Goal: Task Accomplishment & Management: Manage account settings

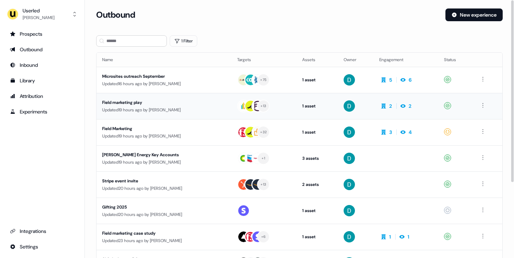
click at [155, 94] on td "Field marketing play Updated 19 hours ago by David Cruickshank" at bounding box center [163, 106] width 135 height 26
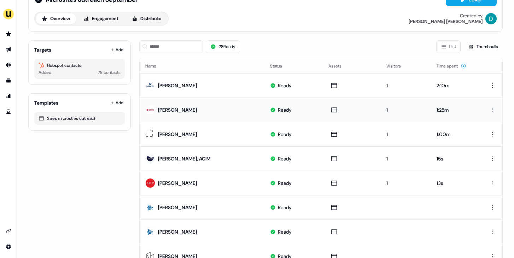
scroll to position [25, 0]
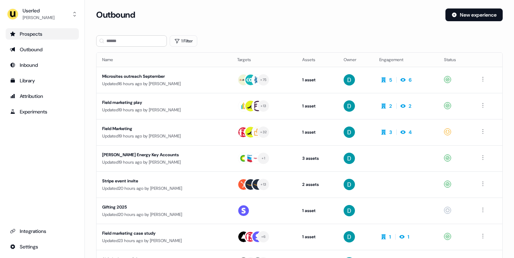
click at [35, 30] on div "Prospects" at bounding box center [42, 33] width 65 height 7
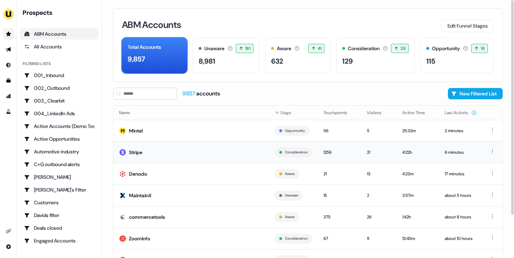
click at [204, 150] on td "Stripe" at bounding box center [190, 152] width 155 height 22
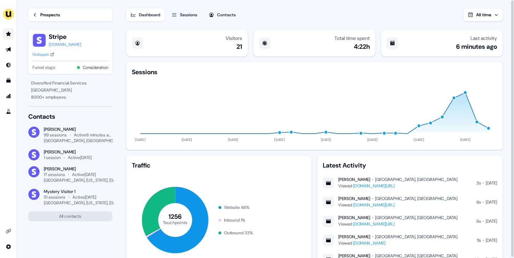
click at [190, 17] on div "Sessions" at bounding box center [188, 14] width 17 height 7
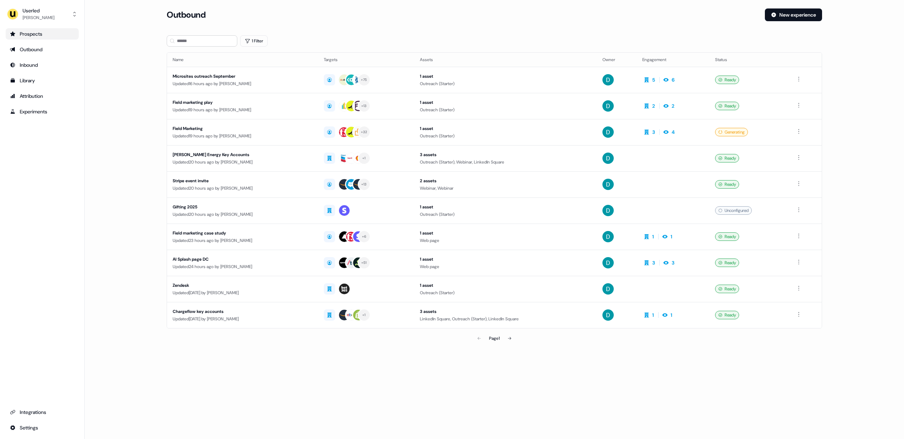
click at [52, 39] on link "Prospects" at bounding box center [42, 33] width 73 height 11
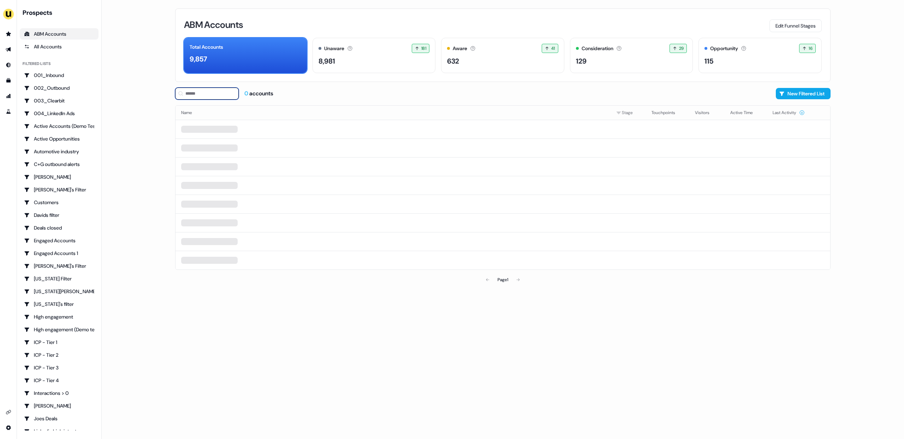
click at [218, 95] on input at bounding box center [207, 94] width 64 height 12
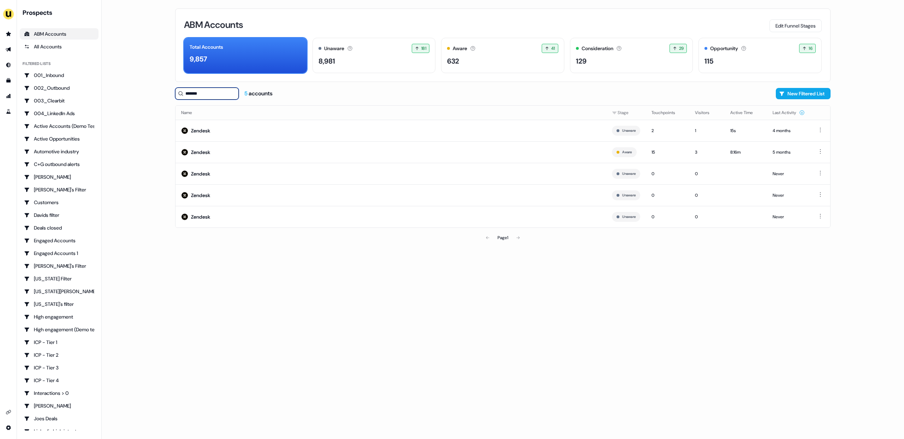
type input "*******"
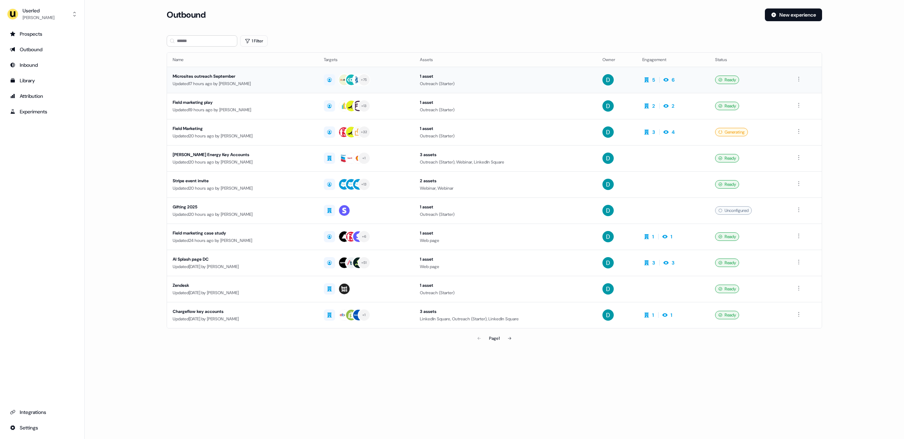
click at [283, 72] on td "Microsites outreach September Updated 17 hours ago by [PERSON_NAME]" at bounding box center [242, 80] width 151 height 26
click at [530, 86] on div "Outreach (Starter)" at bounding box center [505, 83] width 171 height 7
click at [295, 85] on div "Updated 17 hours ago by David Cruickshank" at bounding box center [243, 83] width 140 height 7
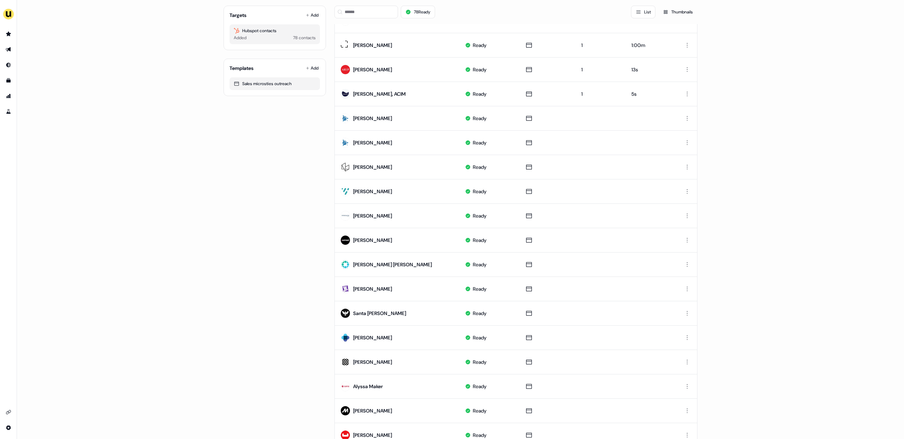
scroll to position [110, 0]
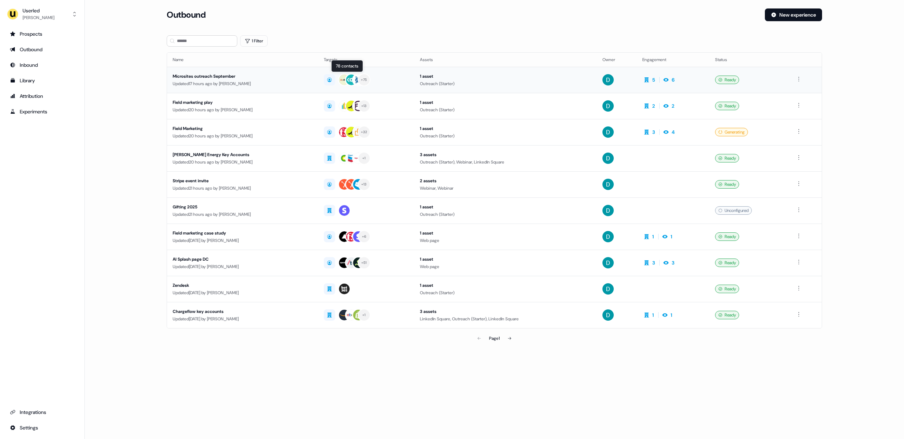
click at [404, 83] on div "+ 75" at bounding box center [366, 79] width 85 height 13
click at [418, 83] on td "1 asset Outreach (Starter)" at bounding box center [505, 80] width 183 height 26
click at [232, 73] on div "Microsites outreach September" at bounding box center [243, 76] width 140 height 7
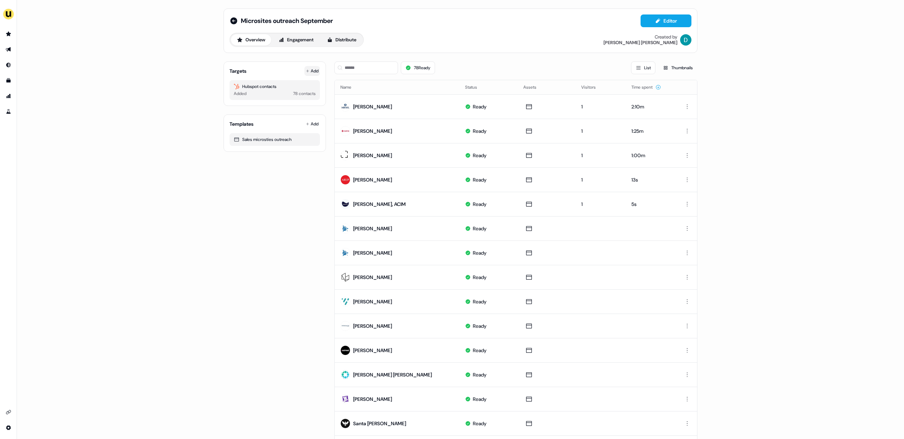
click at [307, 66] on button "Add" at bounding box center [312, 71] width 16 height 10
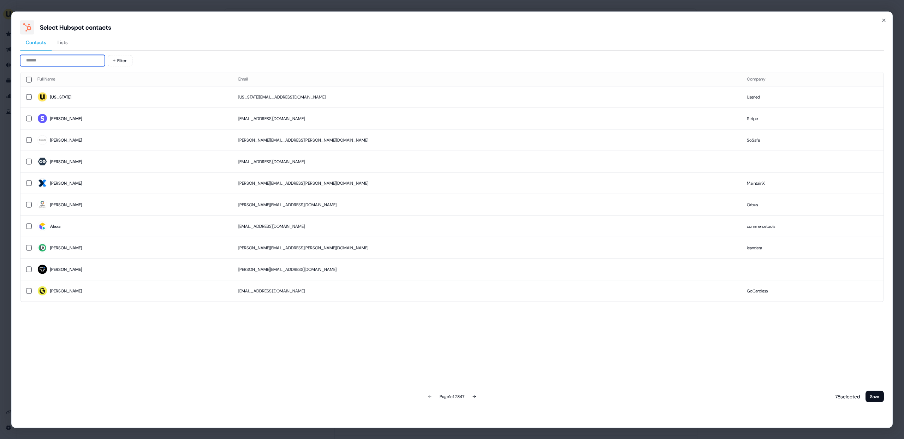
click at [48, 61] on input at bounding box center [62, 60] width 85 height 11
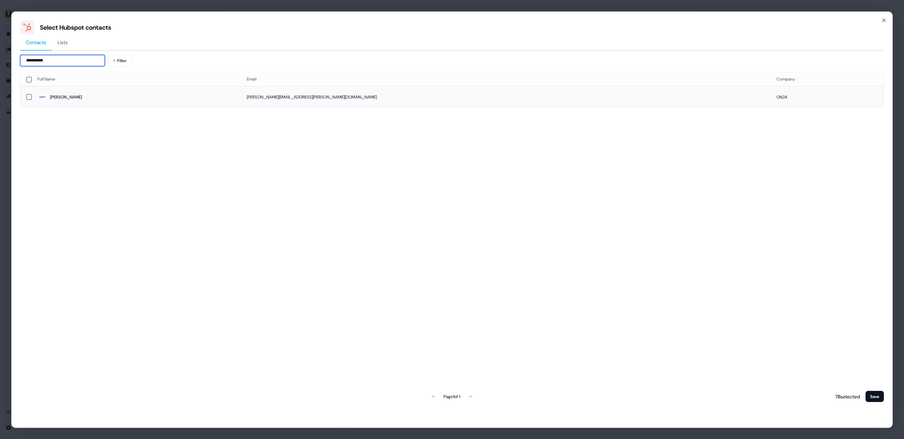
type input "**********"
click at [70, 96] on span "Laura" at bounding box center [136, 97] width 198 height 10
click at [878, 392] on button "Save" at bounding box center [875, 396] width 18 height 11
click at [877, 394] on button "Save" at bounding box center [875, 396] width 18 height 11
click at [868, 400] on button "Save" at bounding box center [875, 396] width 18 height 11
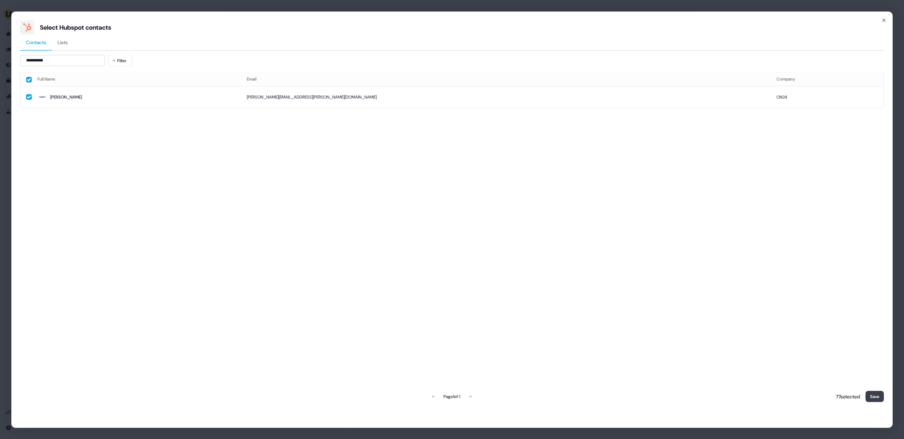
click at [868, 400] on button "Save" at bounding box center [875, 396] width 18 height 11
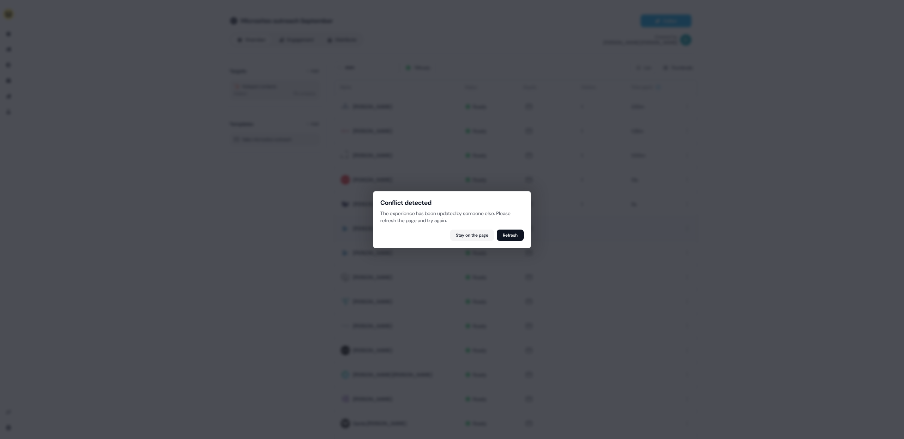
click at [520, 236] on button "Refresh" at bounding box center [510, 235] width 27 height 11
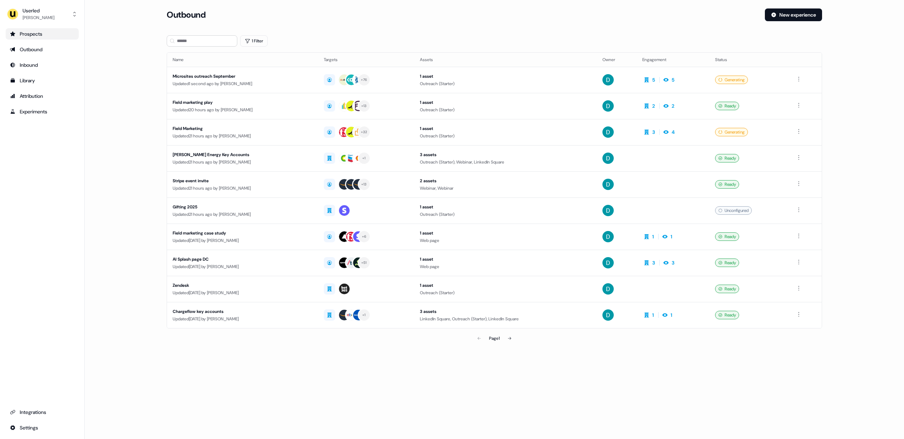
click at [51, 29] on link "Prospects" at bounding box center [42, 33] width 73 height 11
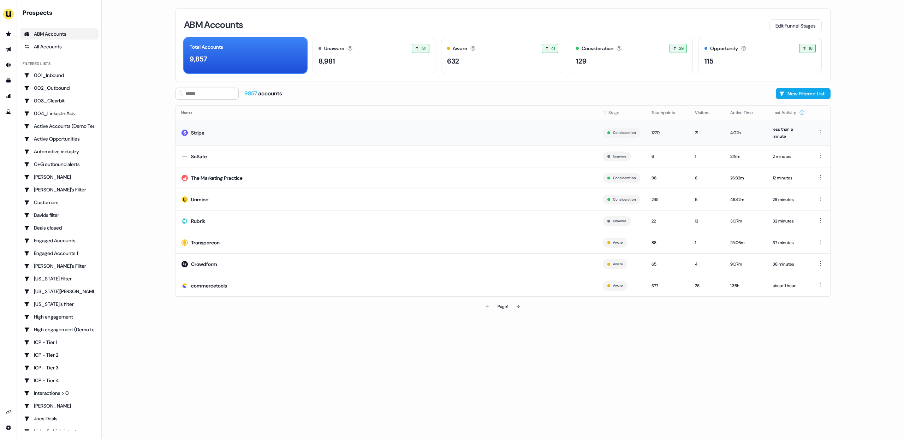
click at [252, 136] on td "Stripe" at bounding box center [387, 133] width 422 height 26
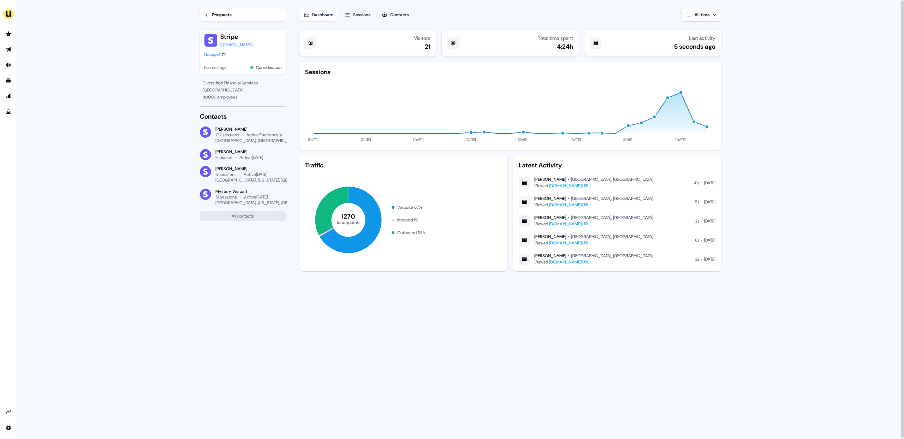
click at [591, 262] on link "www.userled.io/product/abm-sales-microsites" at bounding box center [569, 262] width 41 height 6
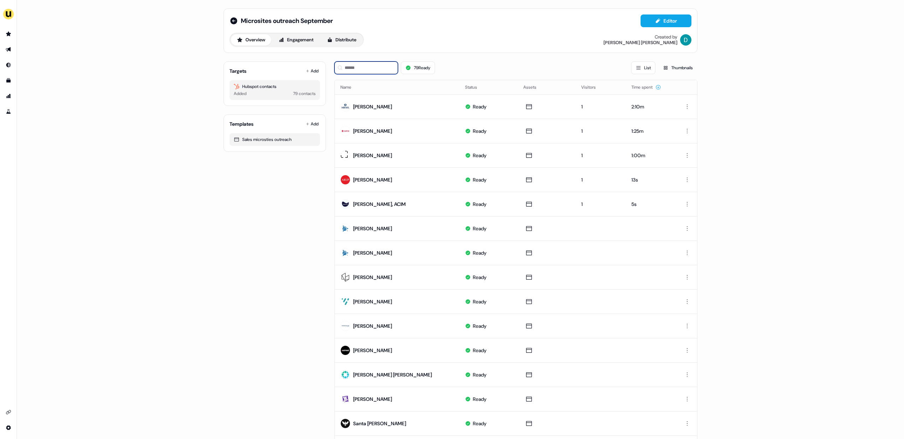
click at [365, 71] on input at bounding box center [366, 67] width 64 height 13
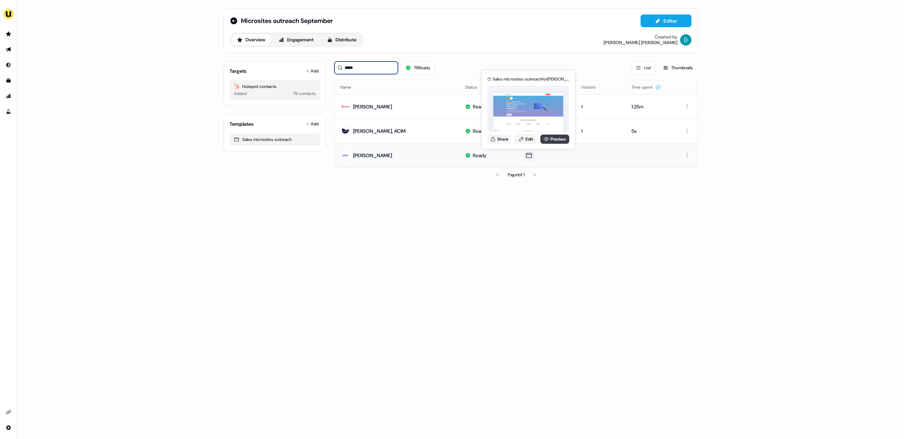
type input "*****"
click at [552, 141] on link "Preview" at bounding box center [554, 139] width 29 height 9
click at [521, 143] on link "Edit" at bounding box center [525, 139] width 23 height 9
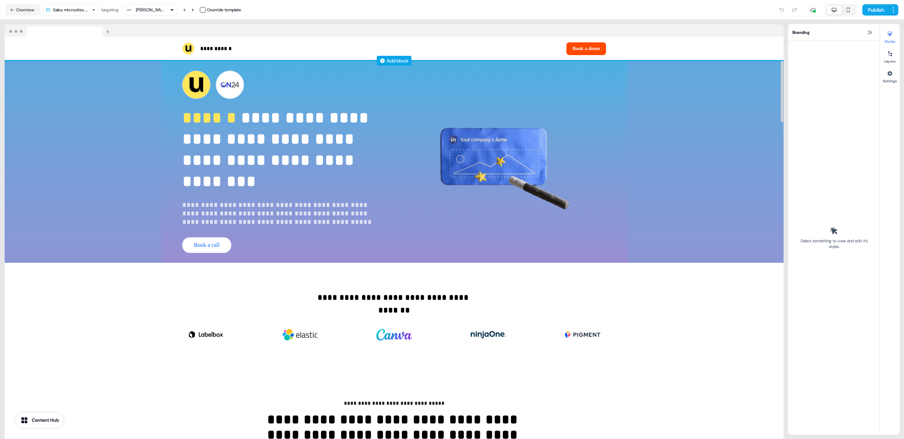
click at [206, 11] on button "button" at bounding box center [203, 10] width 6 height 6
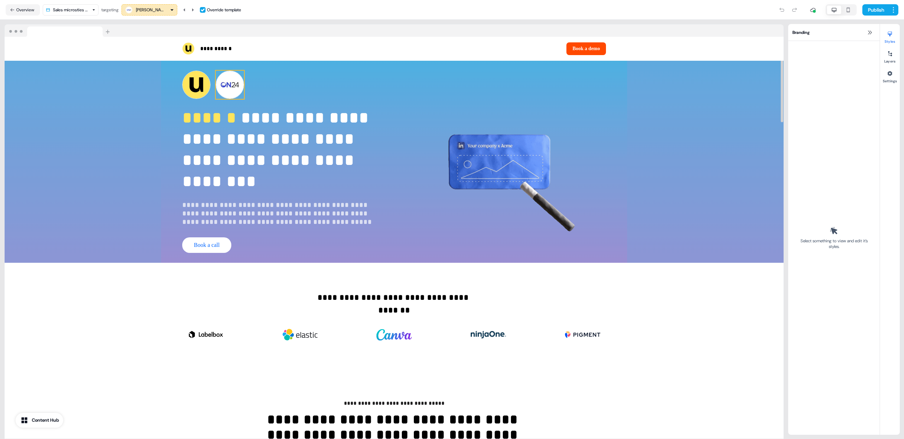
click at [236, 88] on img at bounding box center [230, 85] width 28 height 28
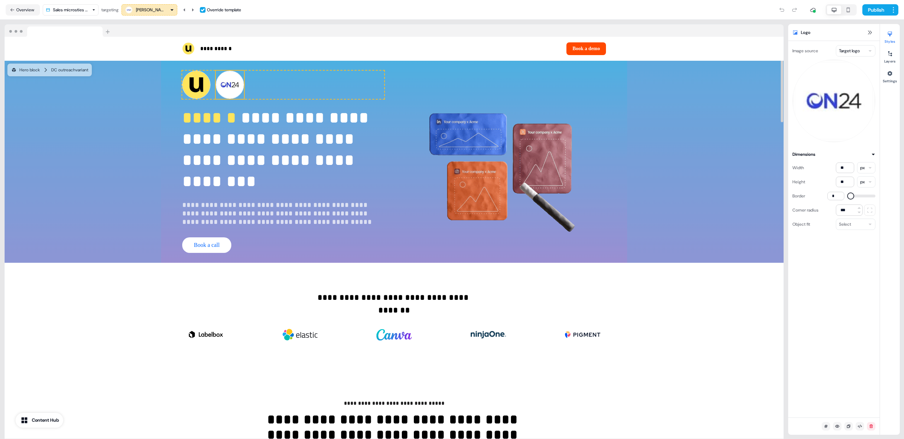
click at [854, 44] on div "Image source Target logo Dimensions Width ** px Height ** px Border * Corner ra…" at bounding box center [833, 229] width 91 height 377
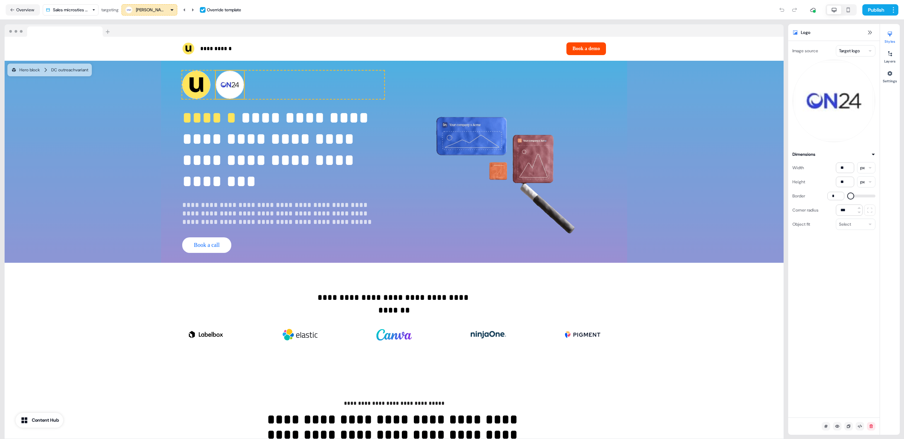
click at [852, 55] on html "**********" at bounding box center [452, 219] width 904 height 439
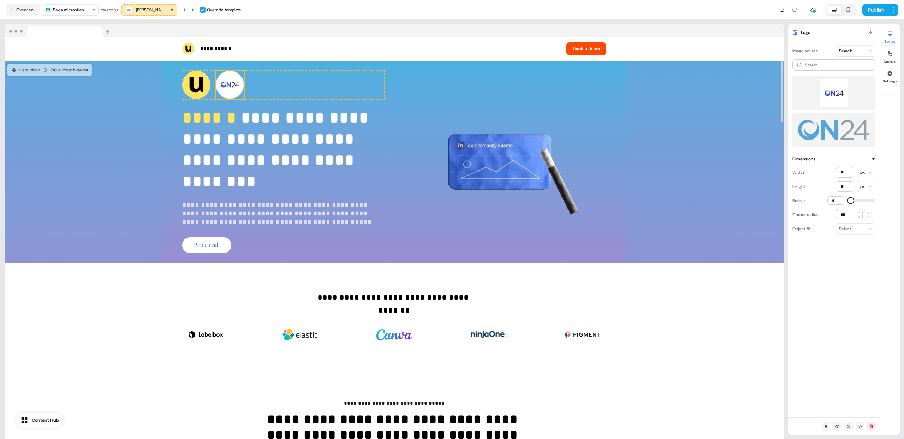
click at [226, 93] on img at bounding box center [230, 85] width 28 height 28
click at [866, 36] on button at bounding box center [870, 32] width 8 height 8
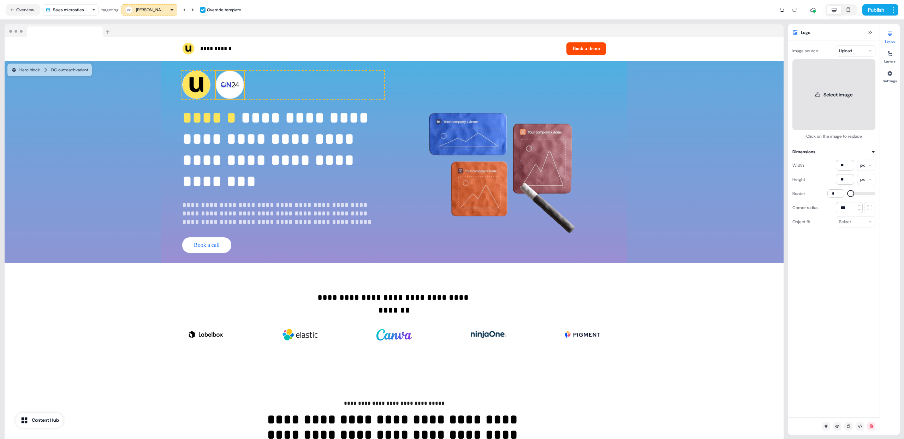
click at [827, 99] on button "Select image" at bounding box center [834, 94] width 83 height 71
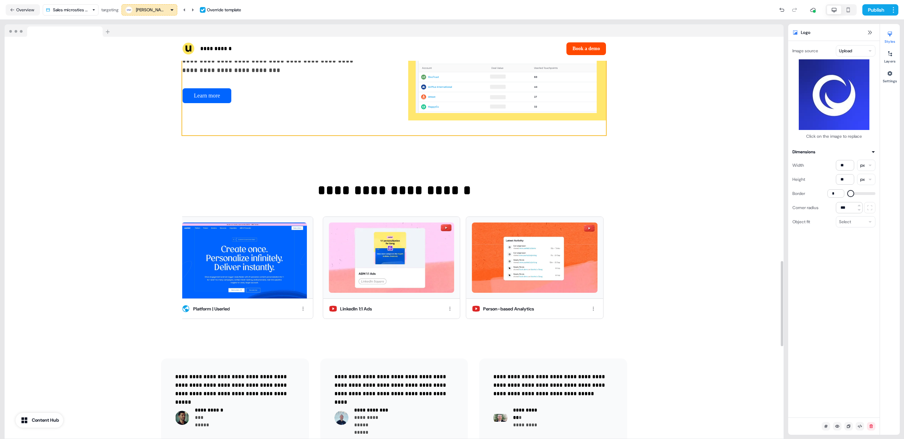
scroll to position [1396, 0]
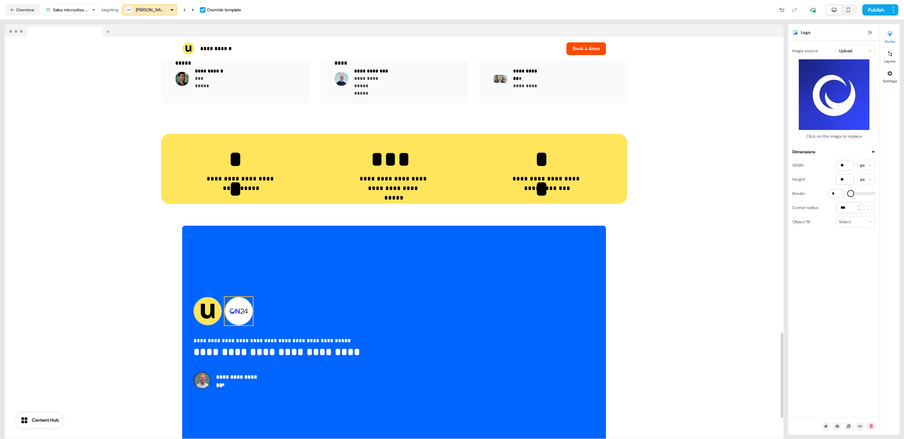
click at [246, 306] on img at bounding box center [239, 311] width 28 height 28
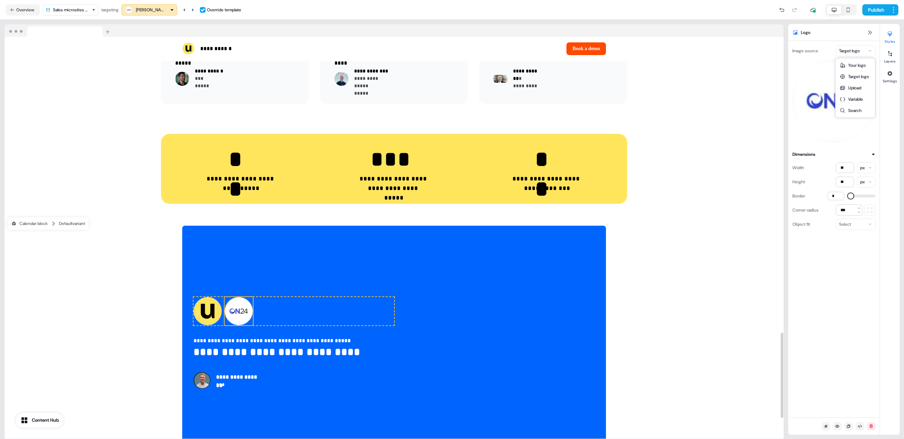
click at [844, 49] on html "**********" at bounding box center [452, 219] width 904 height 439
click at [836, 92] on button "Replace image" at bounding box center [833, 94] width 53 height 13
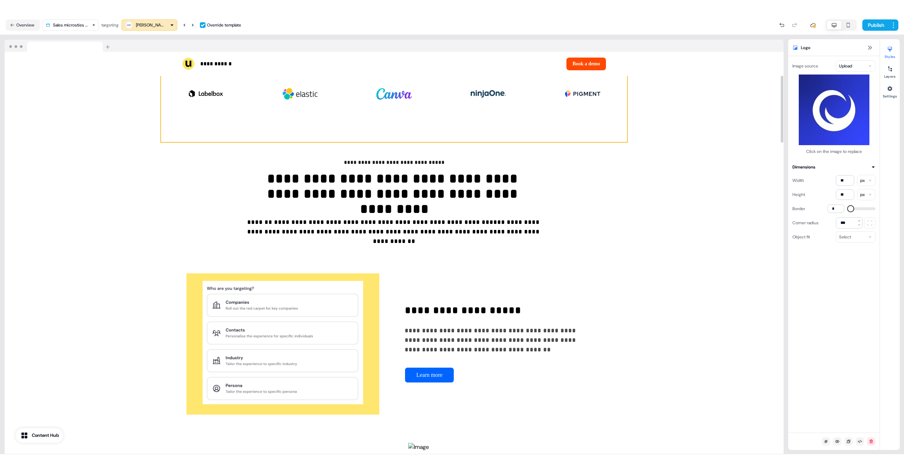
scroll to position [0, 0]
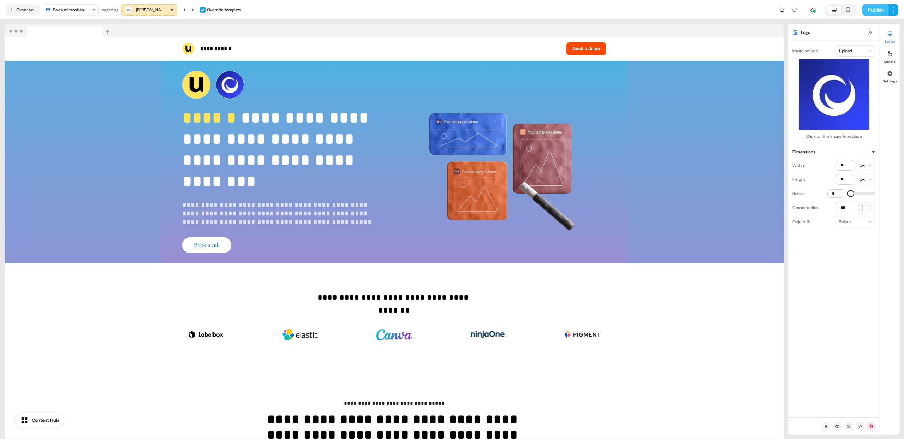
click at [879, 11] on button "Publish" at bounding box center [875, 9] width 26 height 11
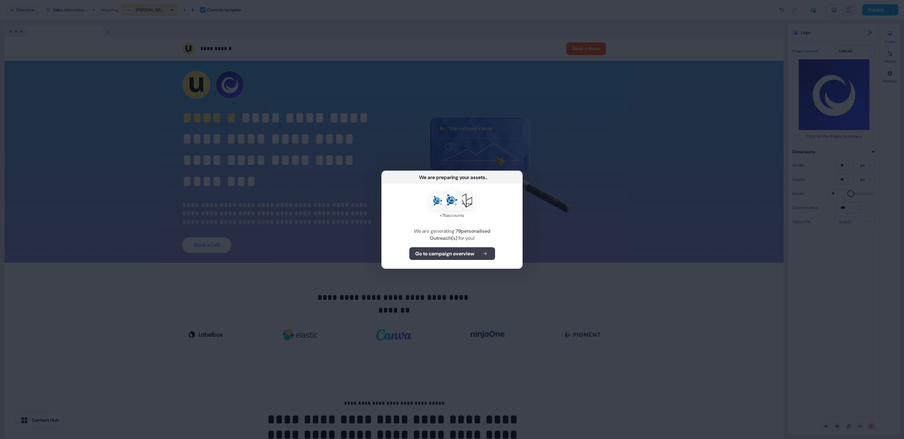
click at [468, 254] on b "Go to campaign overview" at bounding box center [444, 253] width 59 height 7
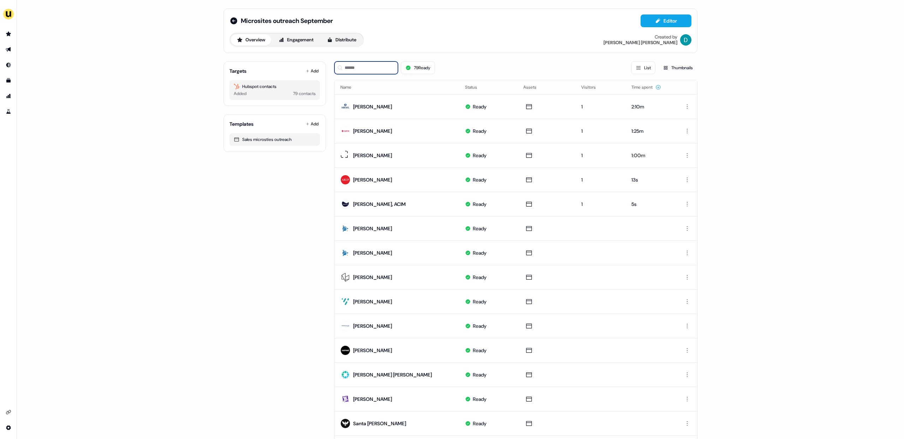
click at [362, 71] on input at bounding box center [366, 67] width 64 height 13
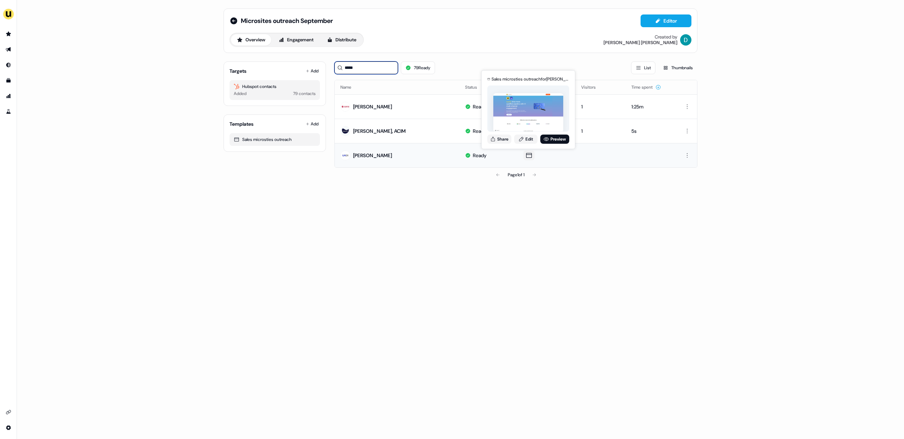
type input "*****"
click at [553, 135] on div "Share Edit Preview" at bounding box center [528, 139] width 82 height 9
click at [556, 141] on link "Preview" at bounding box center [554, 139] width 29 height 9
click at [493, 137] on icon at bounding box center [493, 139] width 6 height 6
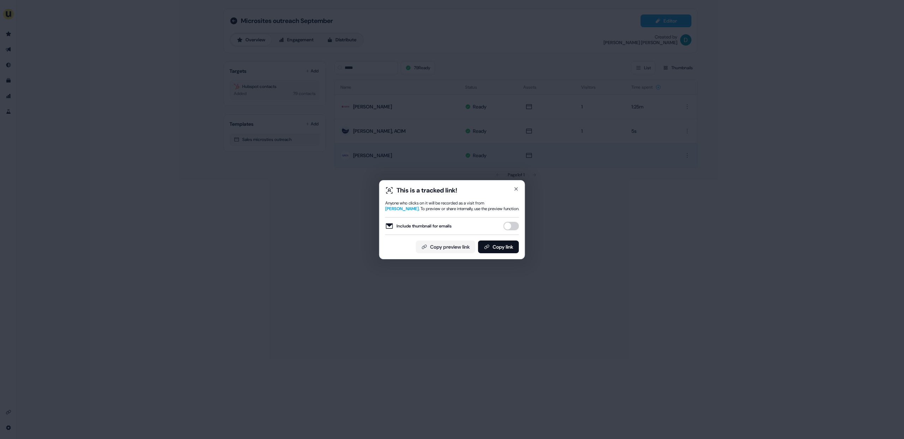
click at [510, 227] on button "Include thumbnail for emails" at bounding box center [512, 226] width 16 height 8
click at [508, 256] on div "This is a tracked link! Anyone who clicks on it will be recorded as a visit fro…" at bounding box center [452, 219] width 146 height 79
click at [504, 254] on div "This is a tracked link! Anyone who clicks on it will be recorded as a visit fro…" at bounding box center [452, 219] width 146 height 79
click at [502, 251] on button "Copy link" at bounding box center [498, 247] width 41 height 13
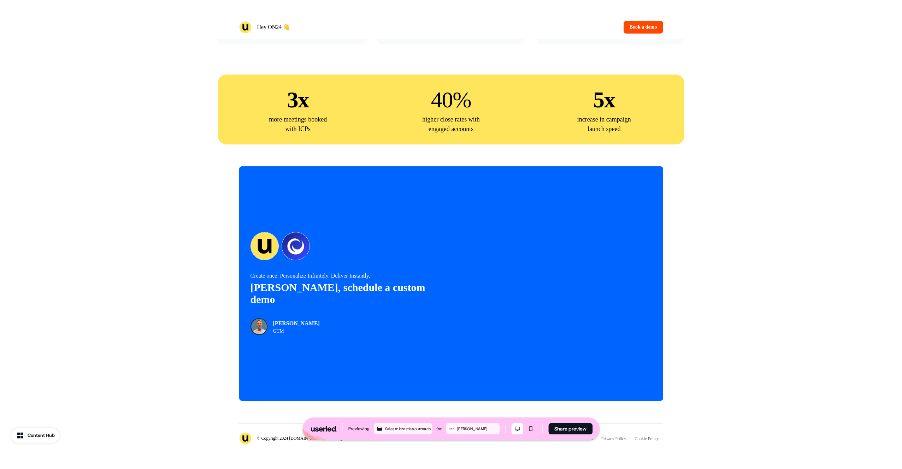
scroll to position [1423, 0]
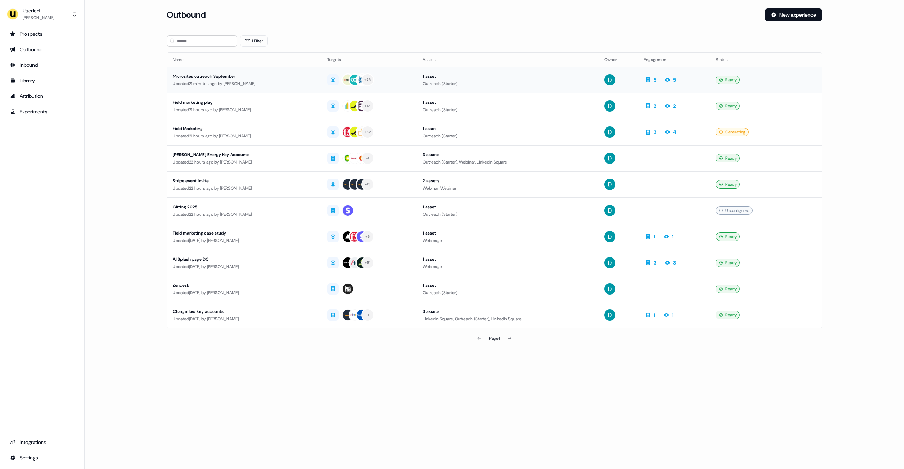
click at [226, 82] on div "Updated 21 minutes ago by [PERSON_NAME]" at bounding box center [244, 83] width 143 height 7
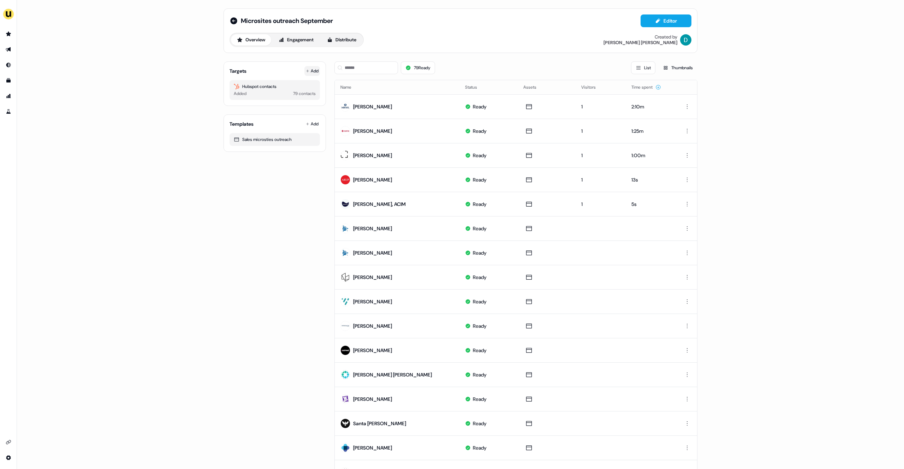
click at [309, 71] on button "Add" at bounding box center [312, 71] width 16 height 10
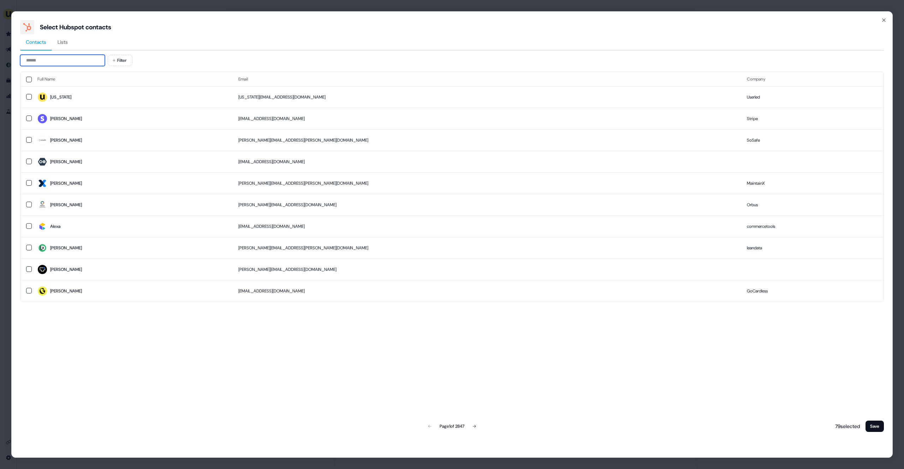
click at [93, 60] on input at bounding box center [62, 60] width 85 height 11
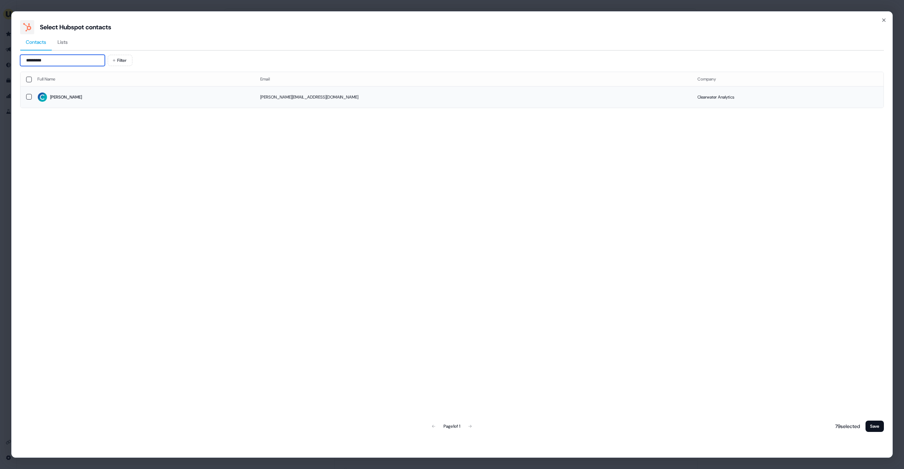
type input "*********"
click at [158, 94] on span "Joanna" at bounding box center [143, 97] width 212 height 10
click at [867, 421] on button "Save" at bounding box center [875, 426] width 18 height 11
click at [869, 419] on div "78 selected Save" at bounding box center [858, 426] width 52 height 14
click at [872, 424] on button "Save" at bounding box center [875, 426] width 18 height 11
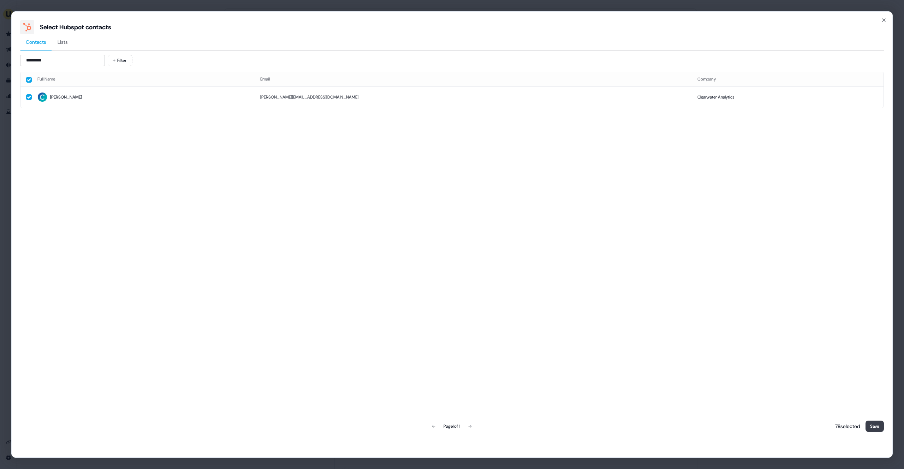
click at [872, 424] on button "Save" at bounding box center [875, 426] width 18 height 11
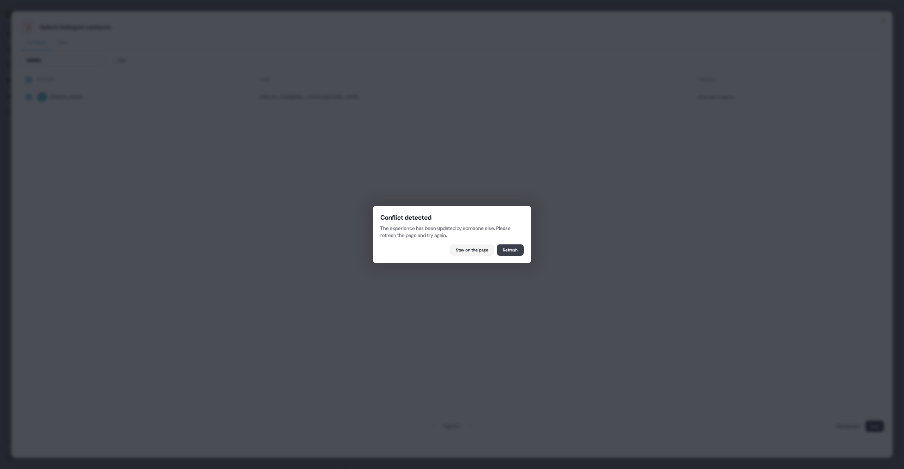
click at [511, 251] on button "Refresh" at bounding box center [510, 249] width 27 height 11
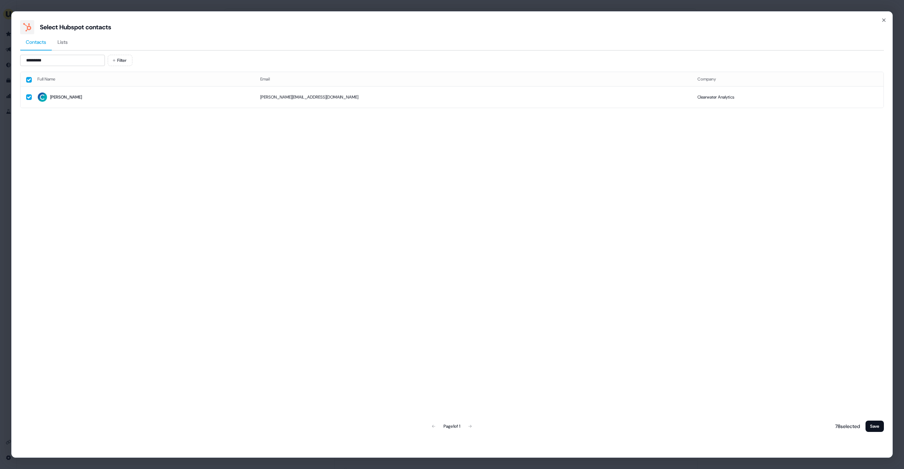
click at [511, 251] on div "Full Name Email Company Joanna jowczarczyk@clearwateranalytics.com Clearwater A…" at bounding box center [452, 253] width 864 height 362
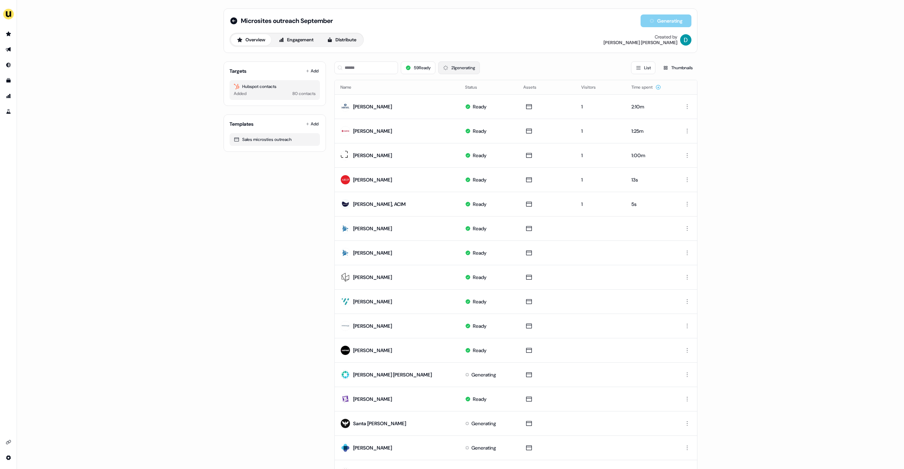
click at [452, 62] on button "21 generating" at bounding box center [459, 67] width 42 height 13
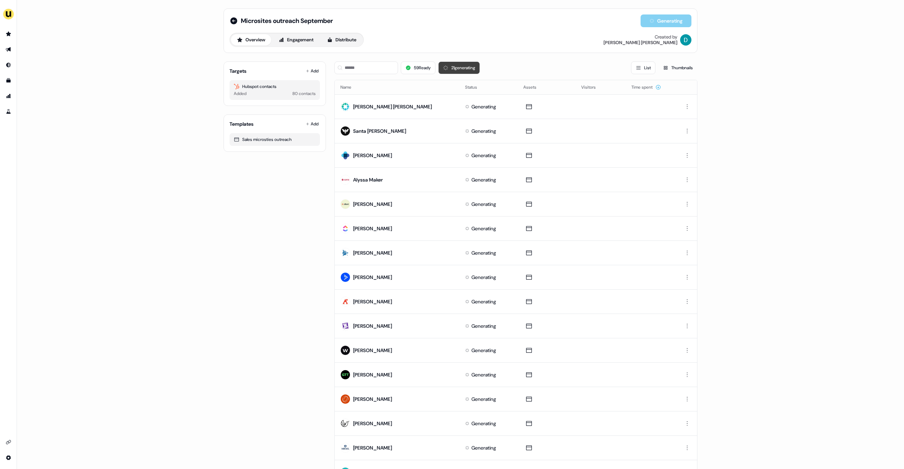
click at [452, 62] on button "21 generating" at bounding box center [459, 67] width 42 height 13
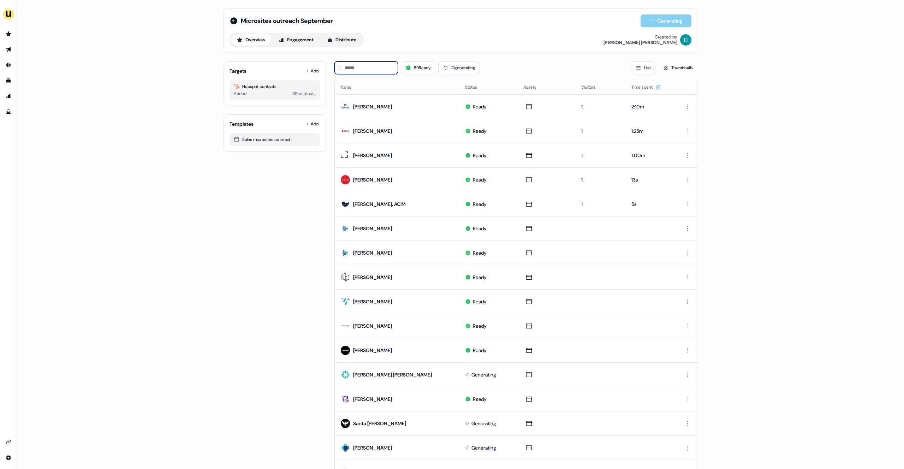
click at [392, 64] on input at bounding box center [366, 67] width 64 height 13
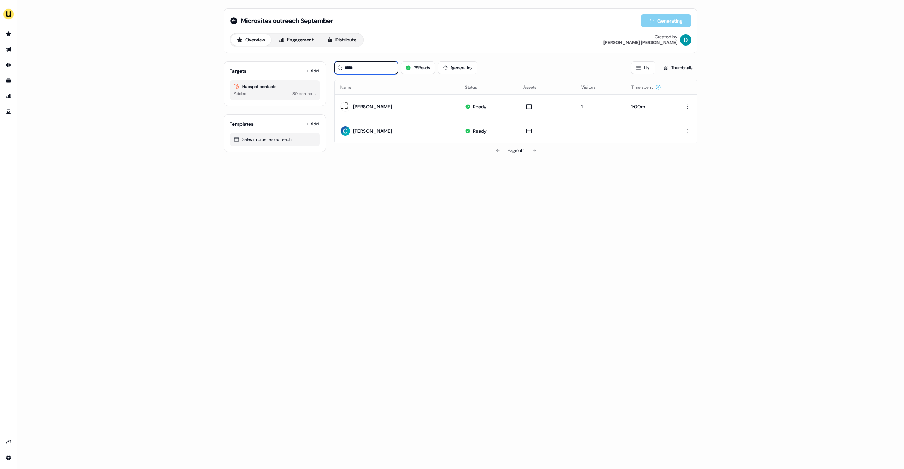
type input "*****"
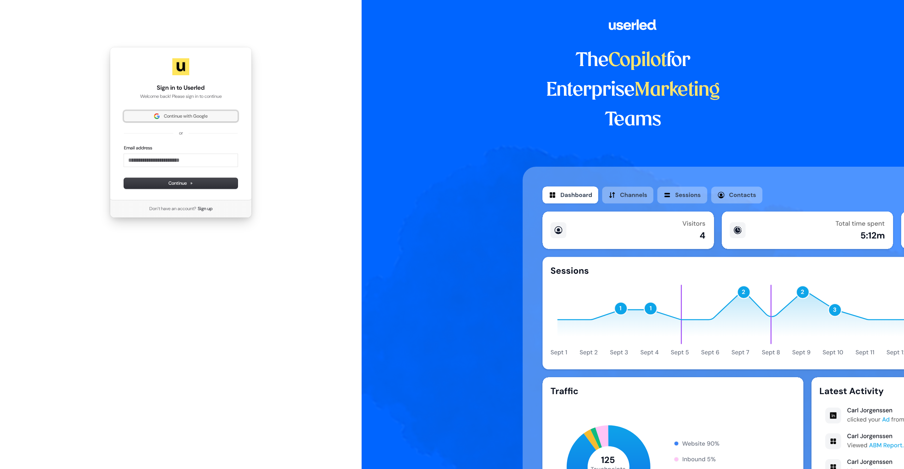
click at [203, 119] on span "Continue with Google" at bounding box center [186, 116] width 44 height 6
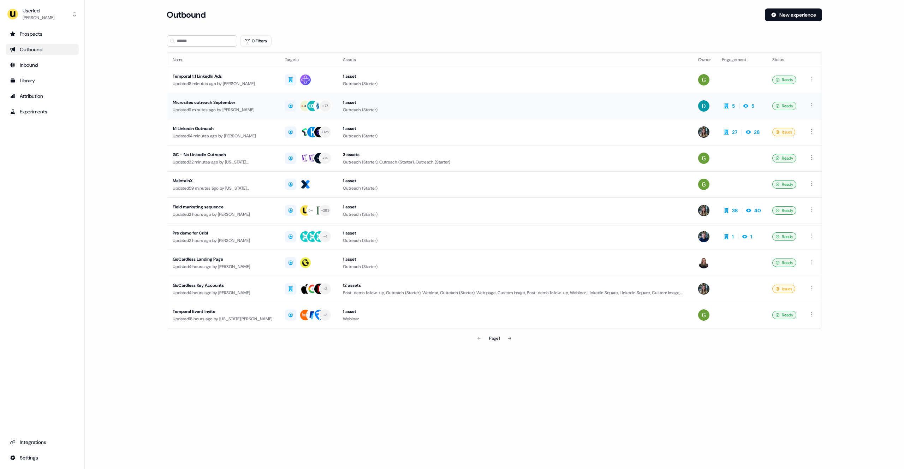
click at [245, 99] on div "Microsites outreach September" at bounding box center [223, 102] width 101 height 7
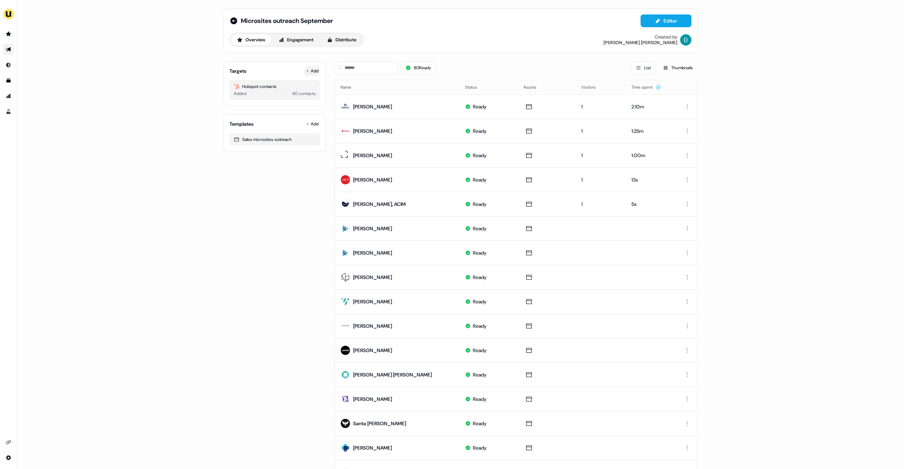
click at [314, 71] on button "Add" at bounding box center [312, 71] width 16 height 10
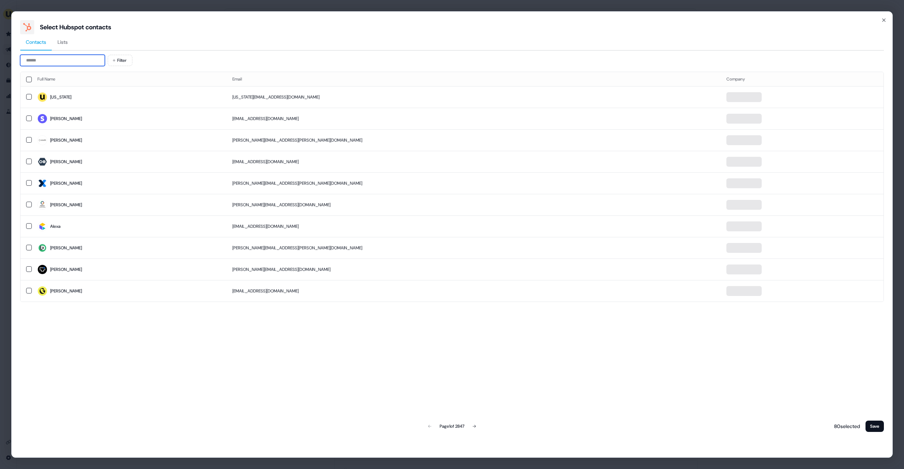
click at [59, 59] on input at bounding box center [62, 60] width 85 height 11
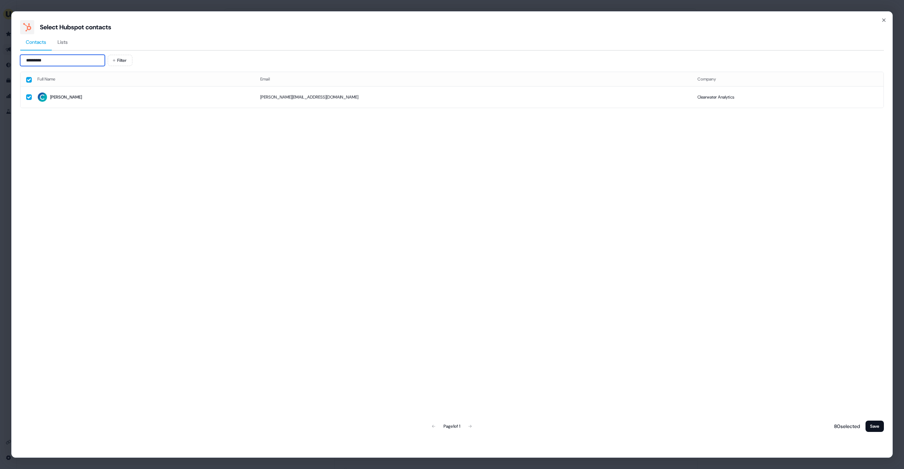
type input "*********"
click at [884, 26] on div "Select Hubspot contacts" at bounding box center [452, 27] width 864 height 14
click at [885, 20] on icon "button" at bounding box center [884, 20] width 6 height 6
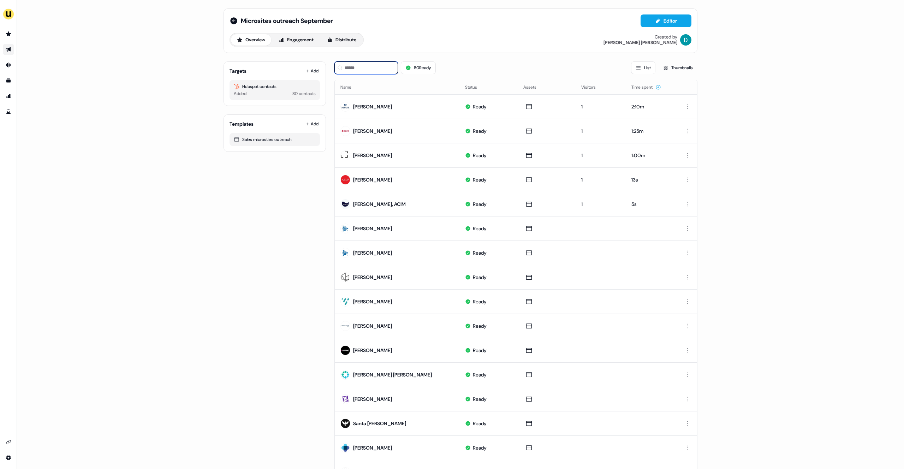
click at [348, 65] on input at bounding box center [366, 67] width 64 height 13
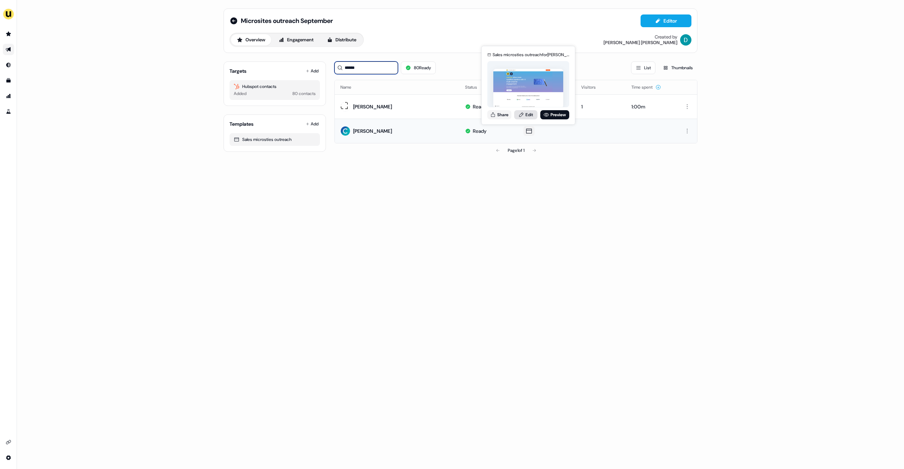
type input "******"
click at [526, 110] on link "Edit" at bounding box center [525, 114] width 23 height 9
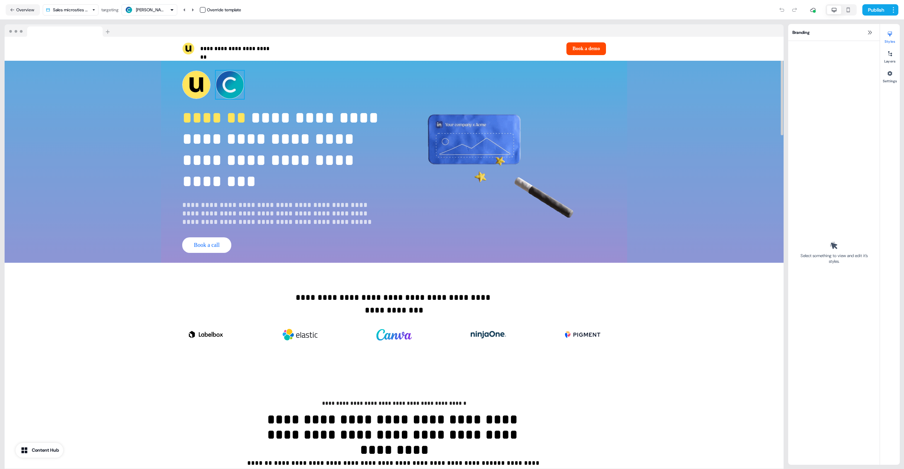
click at [238, 86] on img at bounding box center [230, 85] width 28 height 28
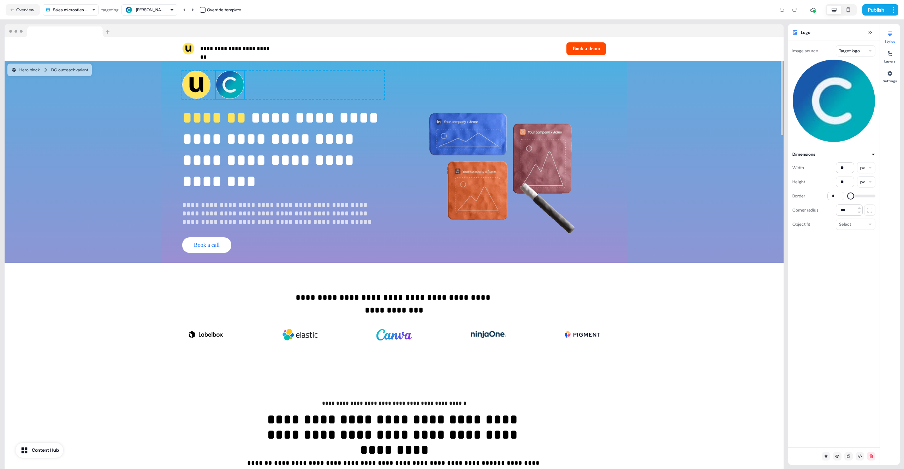
click at [204, 10] on button "button" at bounding box center [203, 10] width 6 height 6
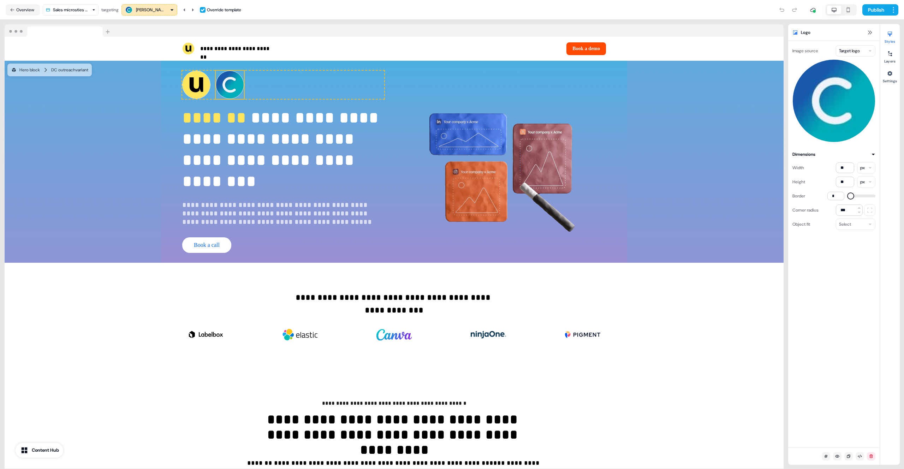
click at [863, 55] on html "**********" at bounding box center [452, 234] width 904 height 469
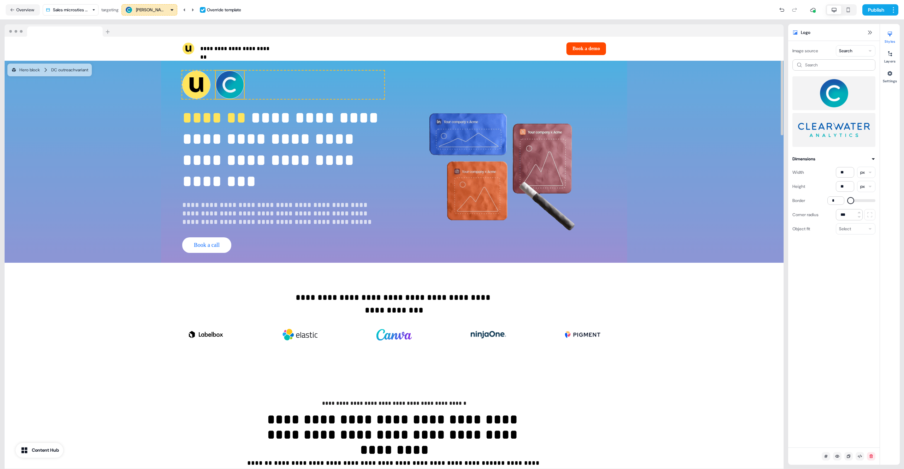
click at [230, 87] on img at bounding box center [230, 85] width 28 height 28
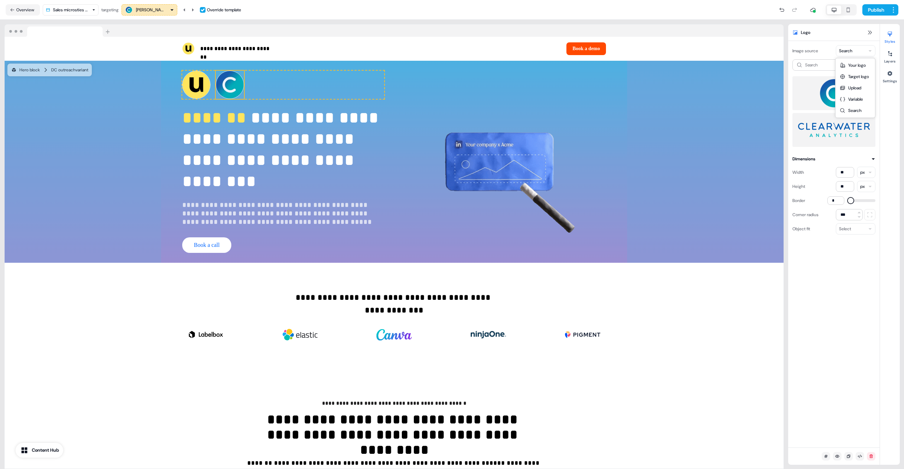
click at [859, 47] on html "**********" at bounding box center [452, 234] width 904 height 469
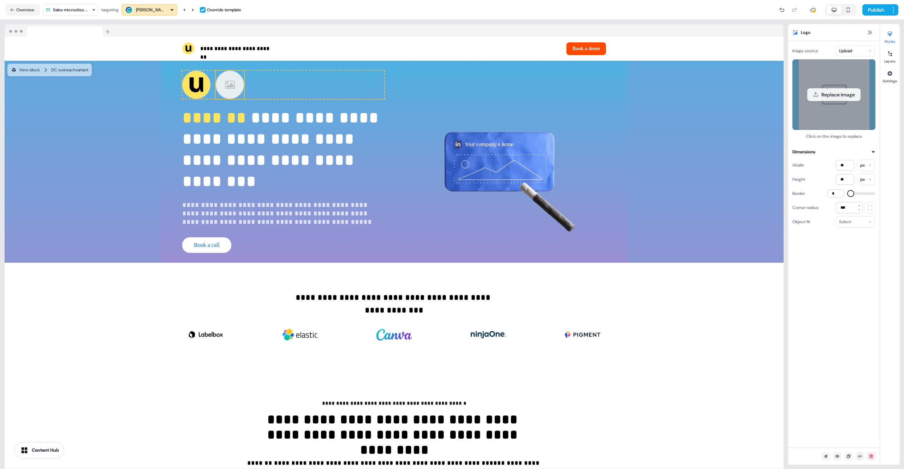
click at [835, 101] on div "Replace image" at bounding box center [834, 94] width 83 height 71
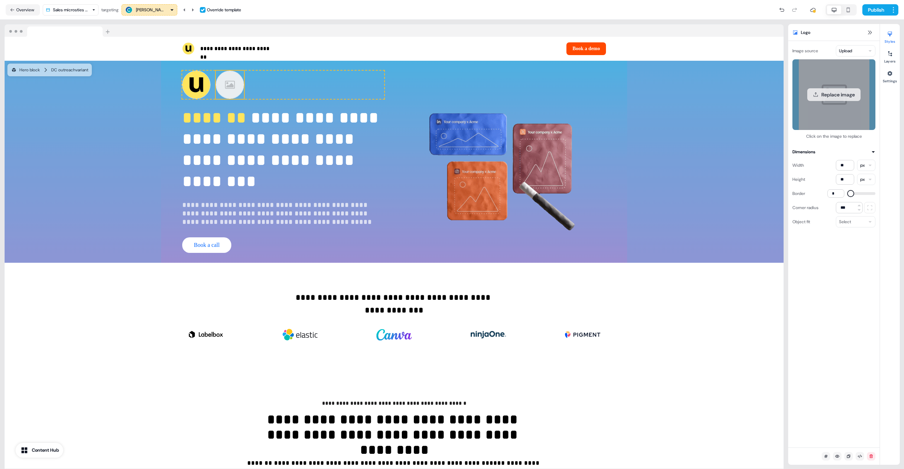
click at [835, 97] on button "Replace image" at bounding box center [833, 94] width 53 height 13
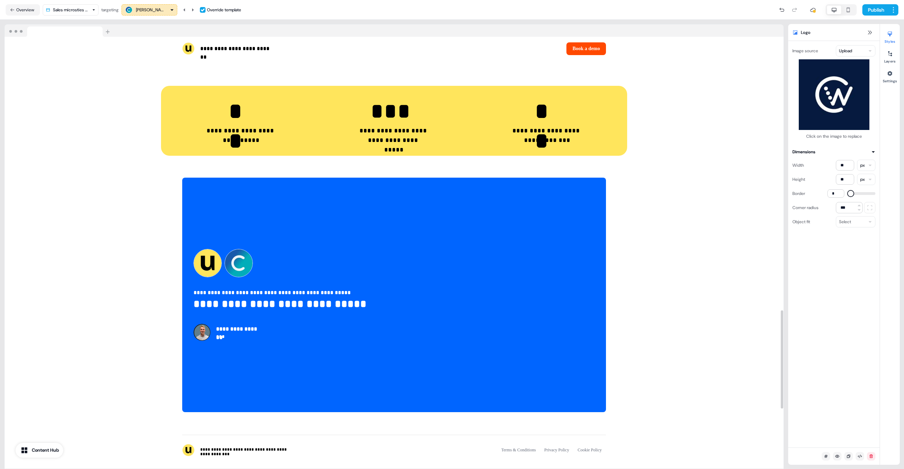
scroll to position [1464, 0]
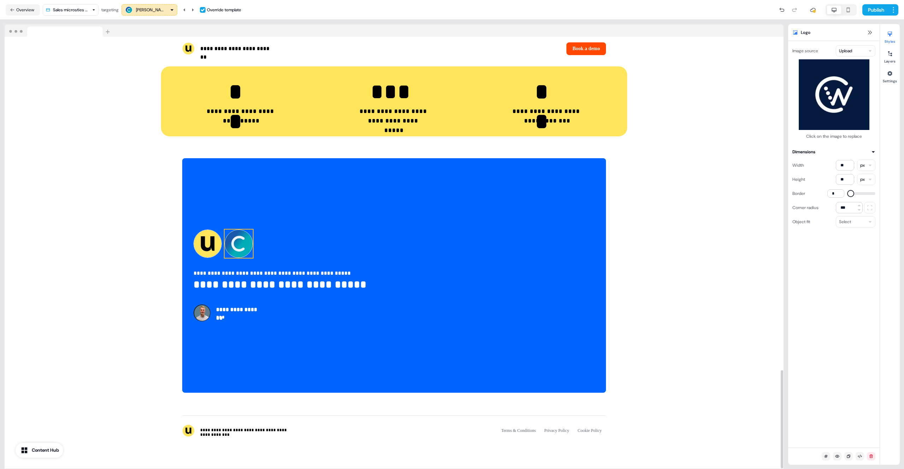
click at [239, 242] on img at bounding box center [239, 244] width 28 height 28
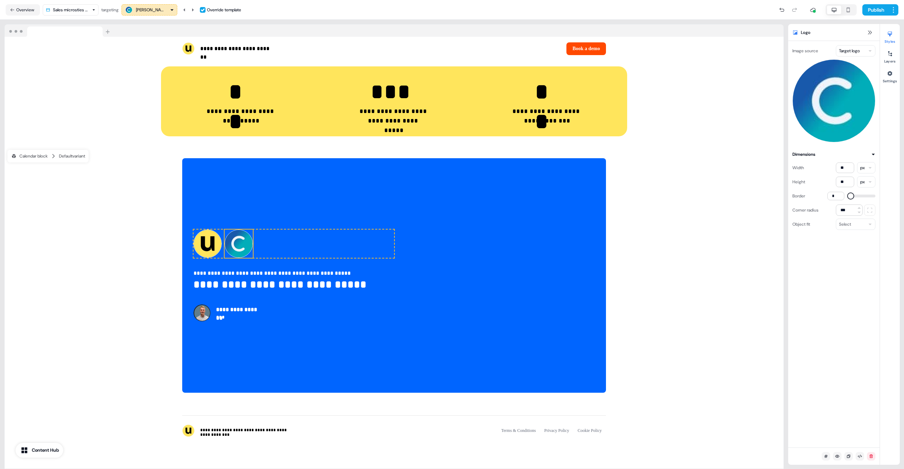
click at [865, 52] on html "**********" at bounding box center [452, 234] width 904 height 469
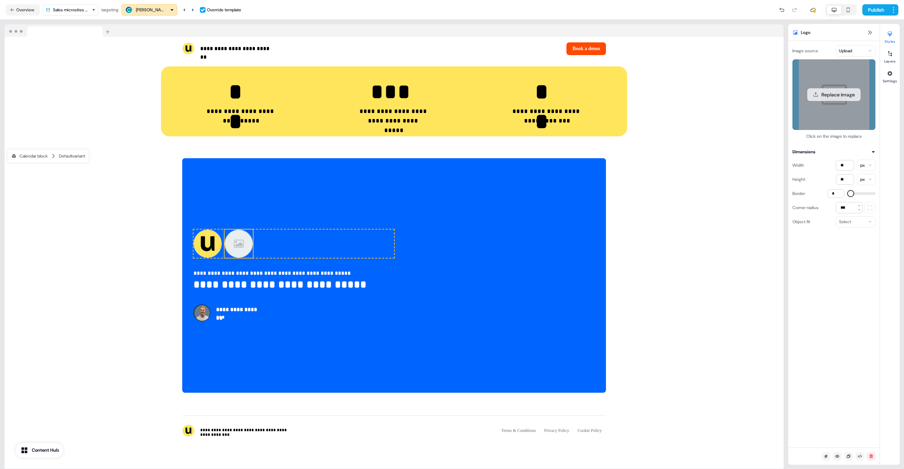
click at [832, 92] on button "Replace image" at bounding box center [833, 94] width 53 height 13
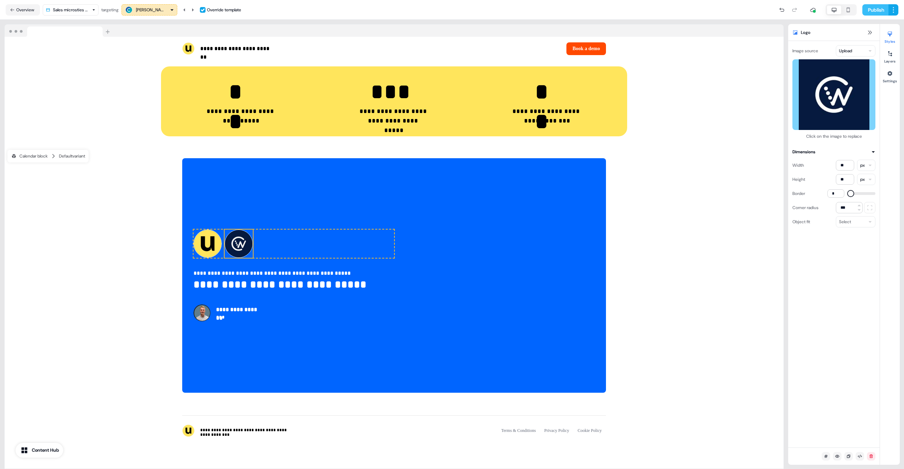
click at [870, 8] on button "Publish" at bounding box center [875, 9] width 26 height 11
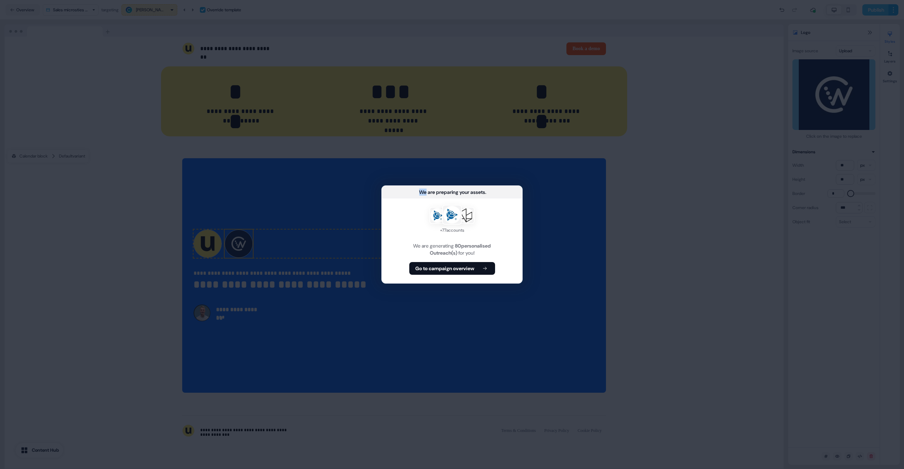
click at [870, 8] on div "We are preparing your assets ... + 77 accounts We are generating 80 personalise…" at bounding box center [452, 234] width 904 height 469
click at [464, 271] on b "Go to campaign overview" at bounding box center [444, 268] width 59 height 7
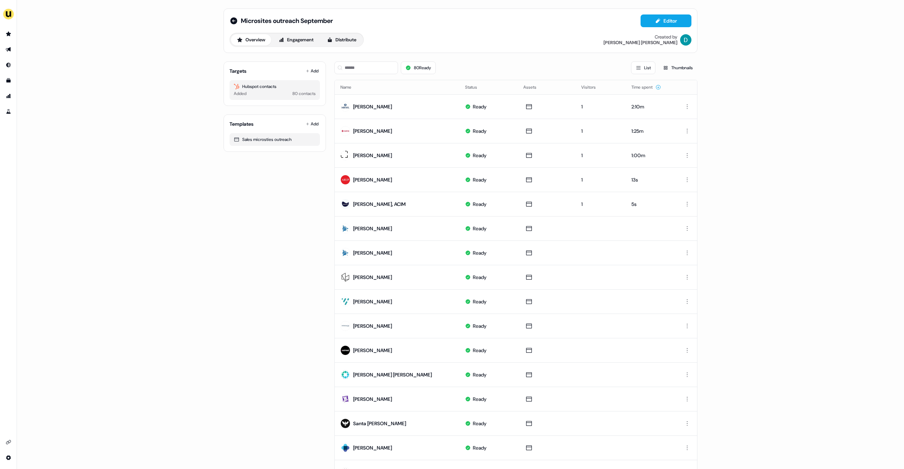
click at [377, 74] on div "80 Ready List Thumbnails" at bounding box center [515, 68] width 363 height 24
click at [373, 70] on input at bounding box center [366, 67] width 64 height 13
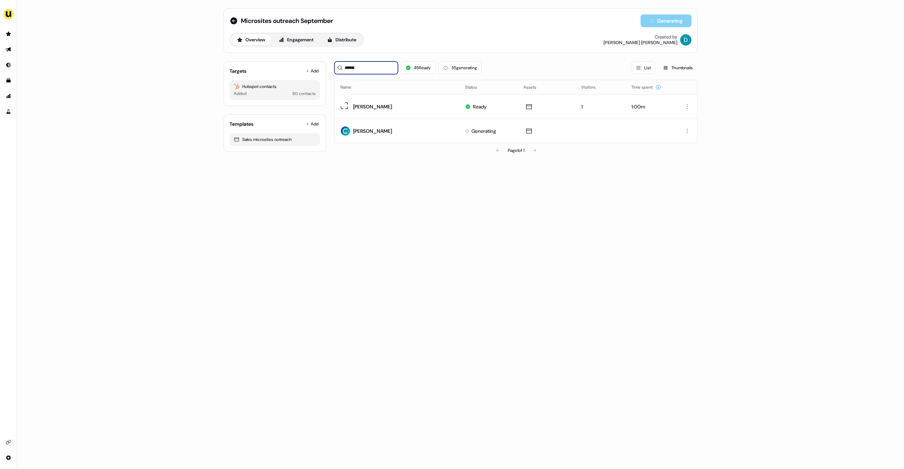
type input "******"
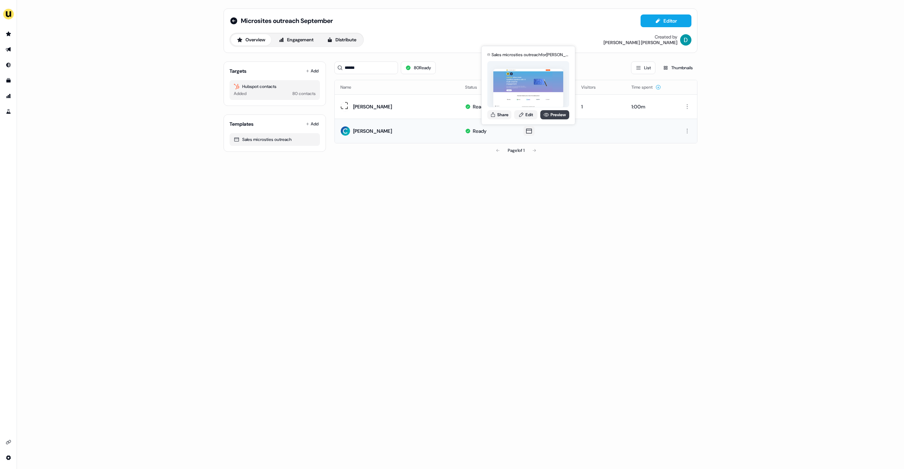
click at [559, 111] on link "Preview" at bounding box center [554, 114] width 29 height 9
click at [497, 119] on button "Share" at bounding box center [499, 114] width 24 height 9
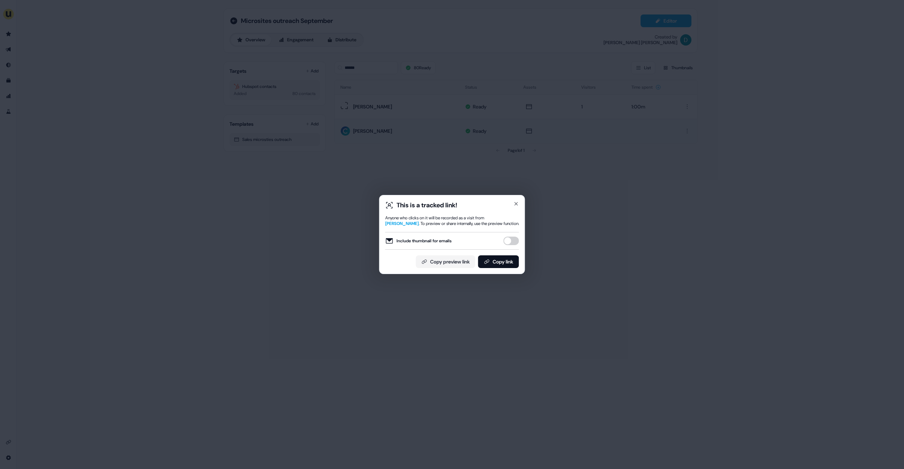
click at [512, 236] on div "Include thumbnail for emails" at bounding box center [452, 241] width 134 height 18
click at [512, 238] on div "Include thumbnail for emails" at bounding box center [452, 241] width 134 height 18
click at [512, 245] on button "Include thumbnail for emails" at bounding box center [512, 241] width 16 height 8
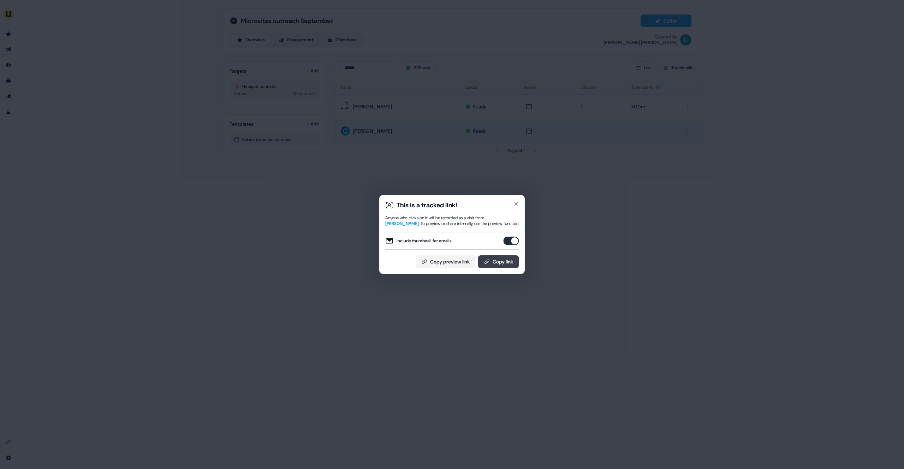
click at [512, 258] on button "Copy link" at bounding box center [498, 261] width 41 height 13
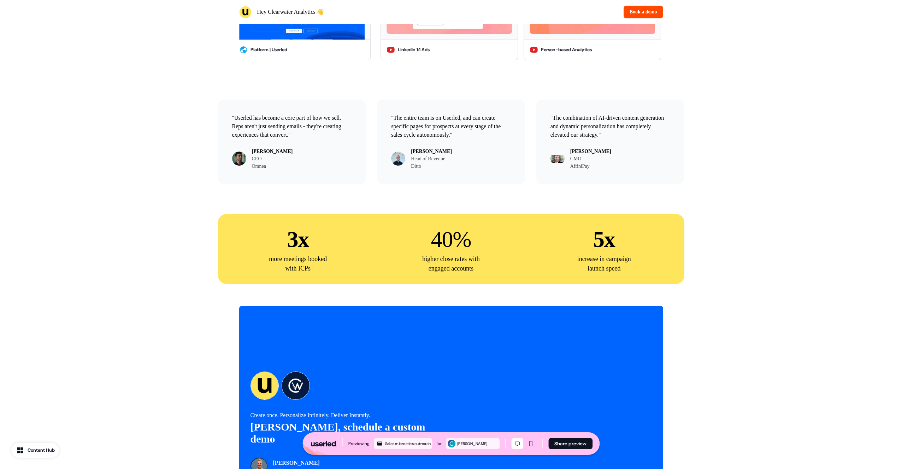
scroll to position [1423, 0]
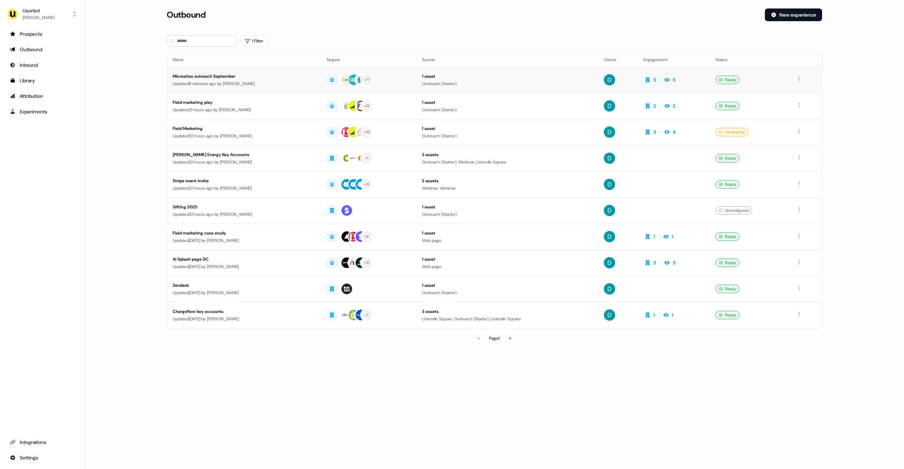
click at [222, 87] on div "Updated 8 minutes ago by [PERSON_NAME]" at bounding box center [244, 83] width 142 height 7
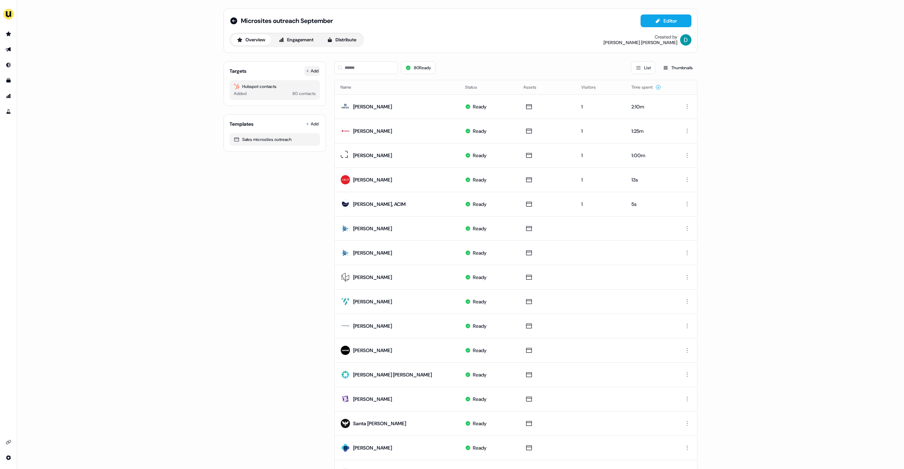
click at [311, 69] on button "Add" at bounding box center [312, 71] width 16 height 10
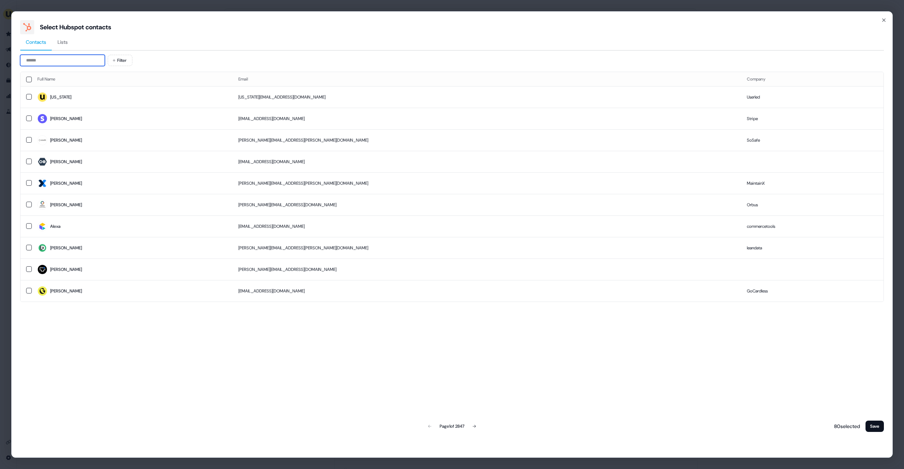
click at [37, 65] on input at bounding box center [62, 60] width 85 height 11
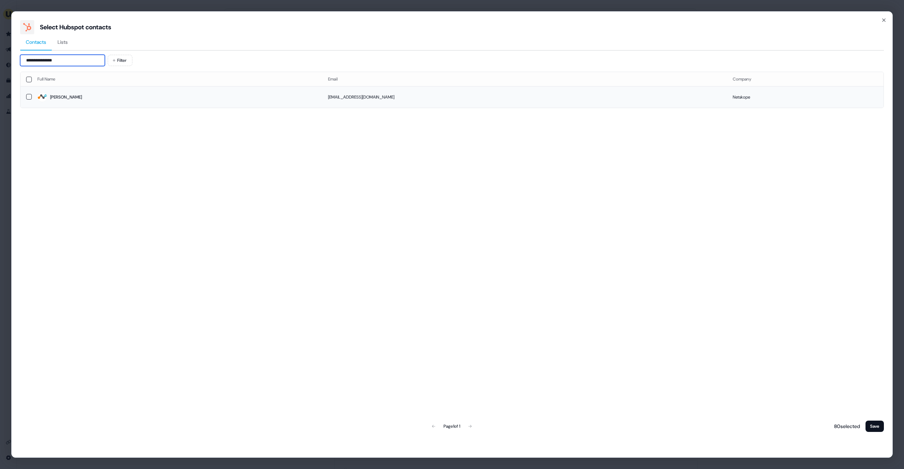
type input "**********"
click at [232, 107] on td "Rachel" at bounding box center [177, 97] width 291 height 22
click at [871, 425] on button "Save" at bounding box center [875, 426] width 18 height 11
click at [875, 425] on button "Save" at bounding box center [875, 426] width 18 height 11
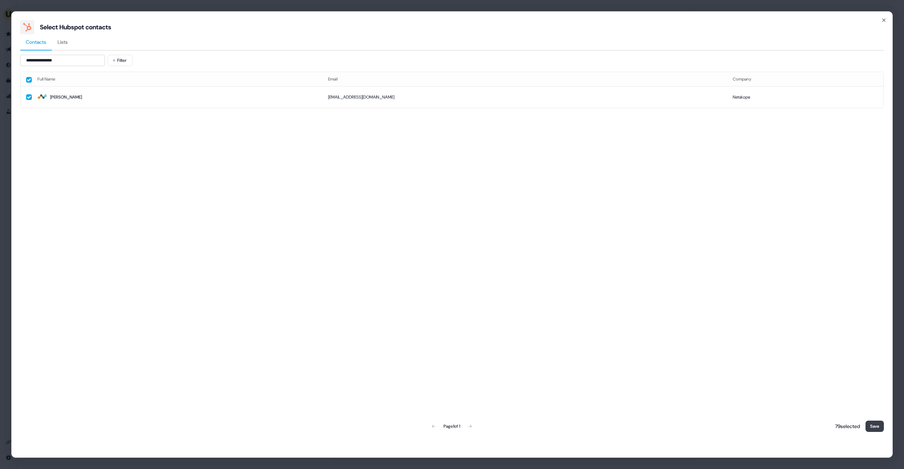
click at [875, 425] on button "Save" at bounding box center [875, 426] width 18 height 11
click at [878, 430] on button "Save" at bounding box center [875, 426] width 18 height 11
click at [878, 429] on button "Save" at bounding box center [875, 426] width 18 height 11
click at [870, 426] on button "Save" at bounding box center [875, 426] width 18 height 11
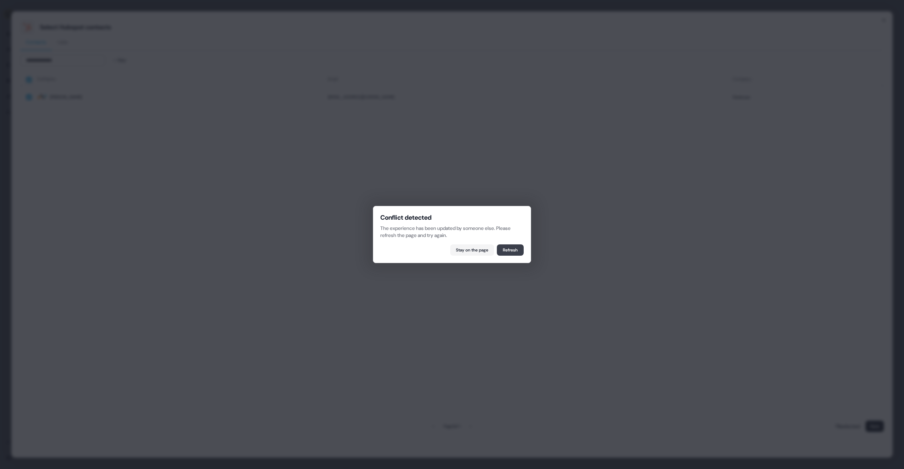
click at [517, 251] on button "Refresh" at bounding box center [510, 249] width 27 height 11
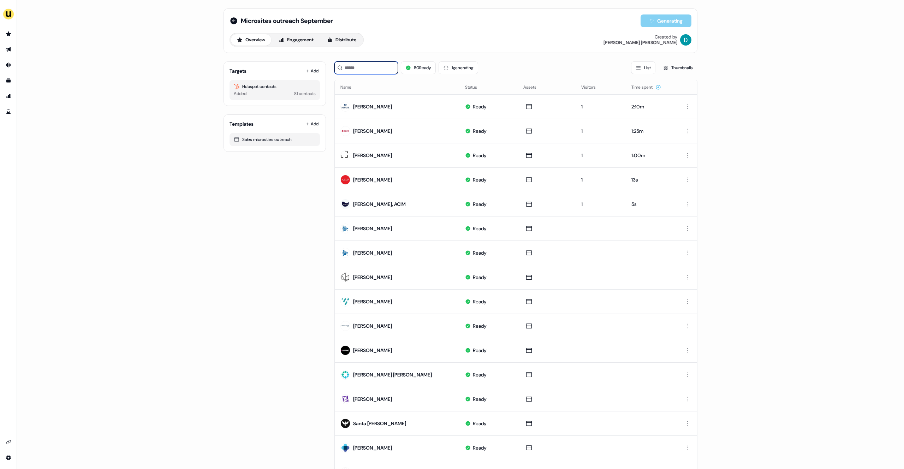
click at [361, 71] on input at bounding box center [366, 67] width 64 height 13
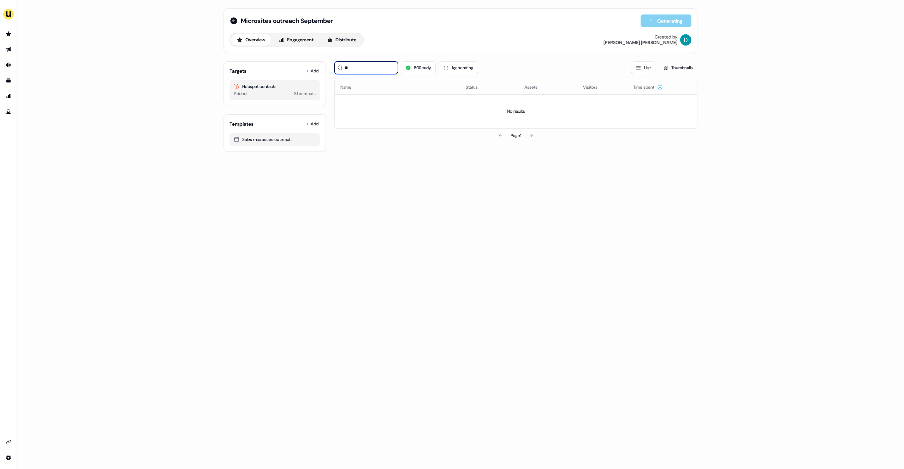
type input "*"
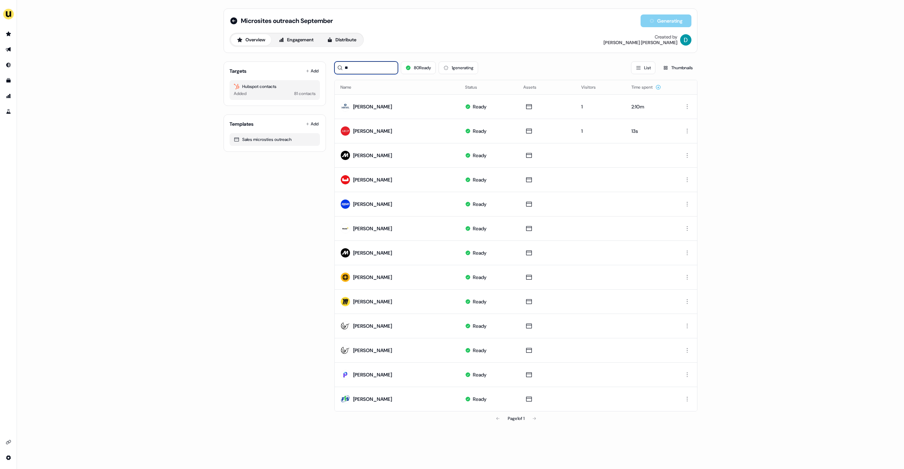
type input "*"
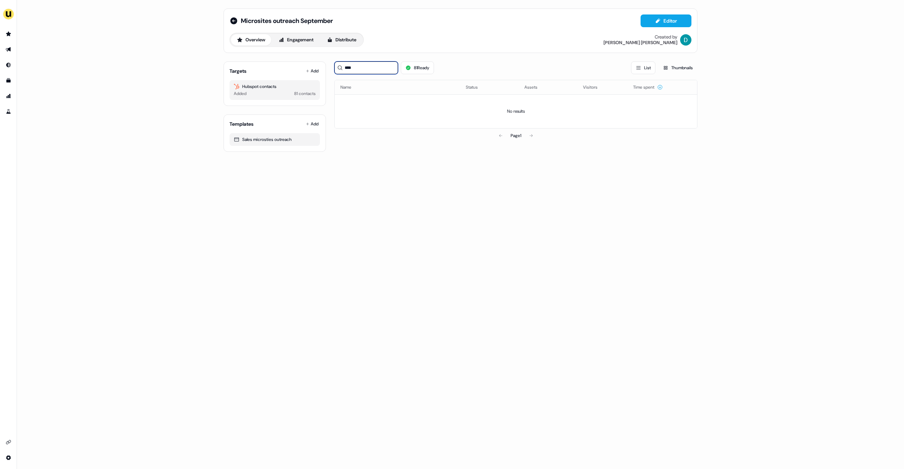
type input "*****"
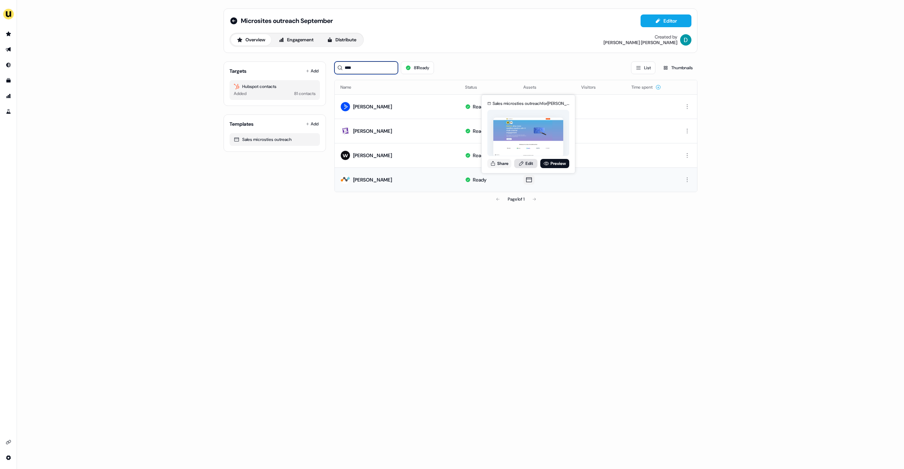
type input "****"
click at [525, 162] on link "Edit" at bounding box center [525, 163] width 23 height 9
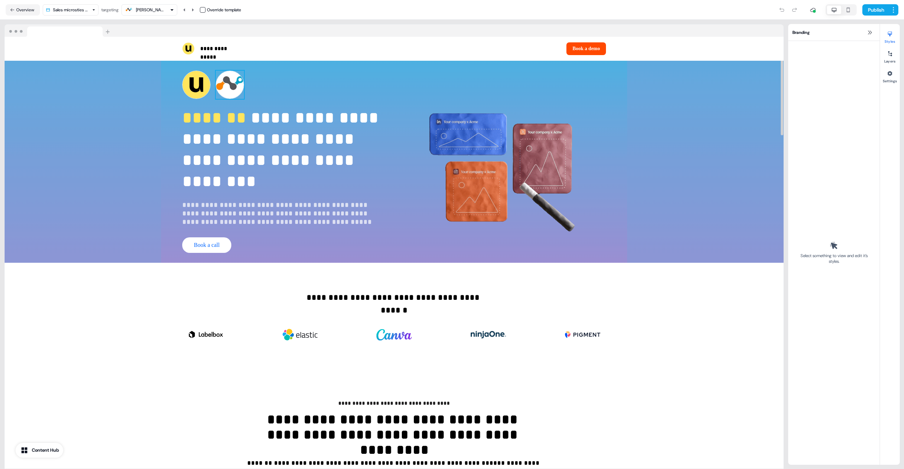
click at [231, 82] on img at bounding box center [230, 85] width 28 height 28
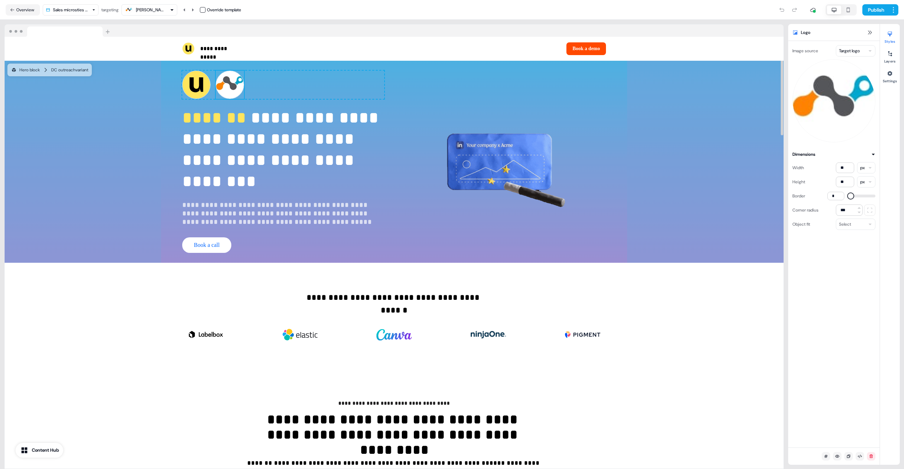
click at [229, 82] on div "To pick up a draggable item, press the space bar. While dragging, use the arrow…" at bounding box center [283, 85] width 202 height 28
